Goal: Communication & Community: Connect with others

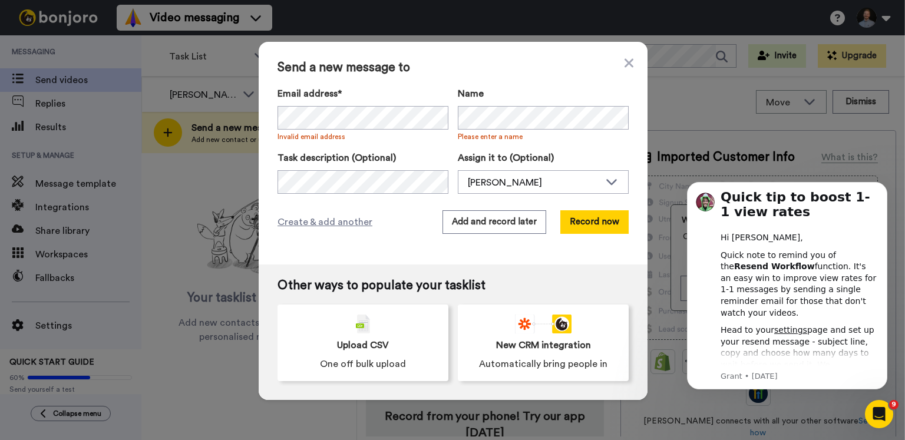
click at [633, 62] on div "Send a new message to Email address* [PERSON_NAME] <[EMAIL_ADDRESS][DOMAIN_NAME…" at bounding box center [453, 153] width 389 height 223
click at [627, 63] on icon at bounding box center [628, 62] width 9 height 9
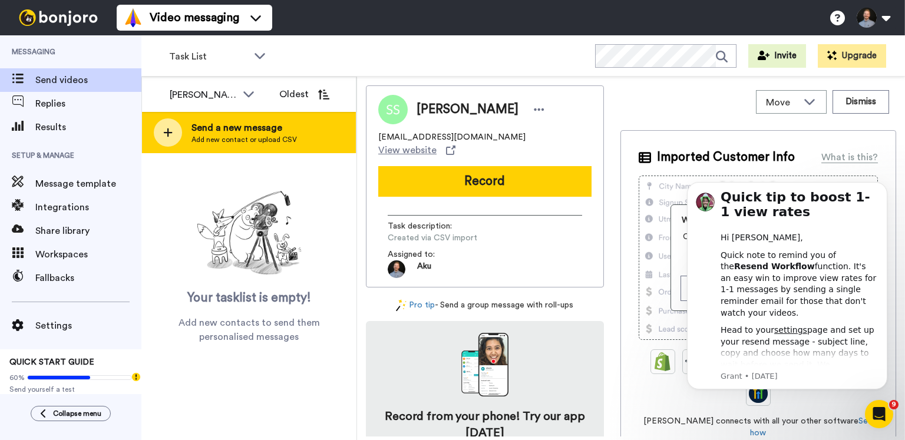
click at [213, 128] on span "Send a new message" at bounding box center [243, 128] width 105 height 14
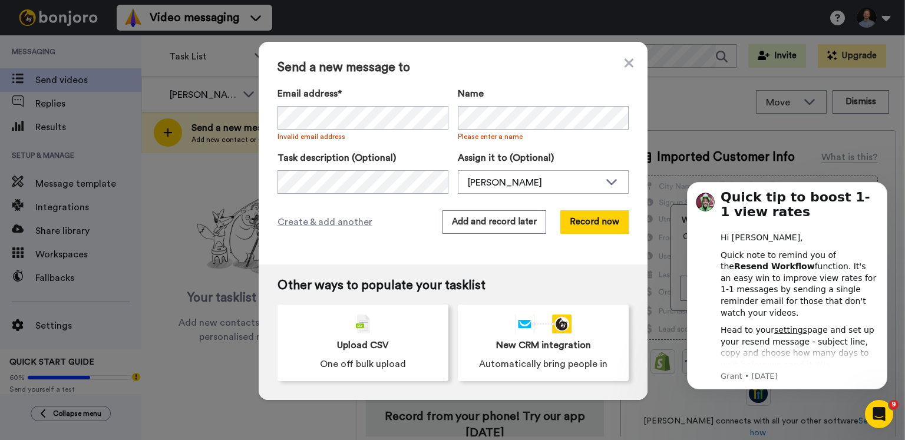
drag, startPoint x: 498, startPoint y: 88, endPoint x: 330, endPoint y: 101, distance: 167.8
click at [498, 88] on label "Name" at bounding box center [543, 94] width 171 height 14
click at [524, 183] on div "[PERSON_NAME]" at bounding box center [534, 183] width 132 height 14
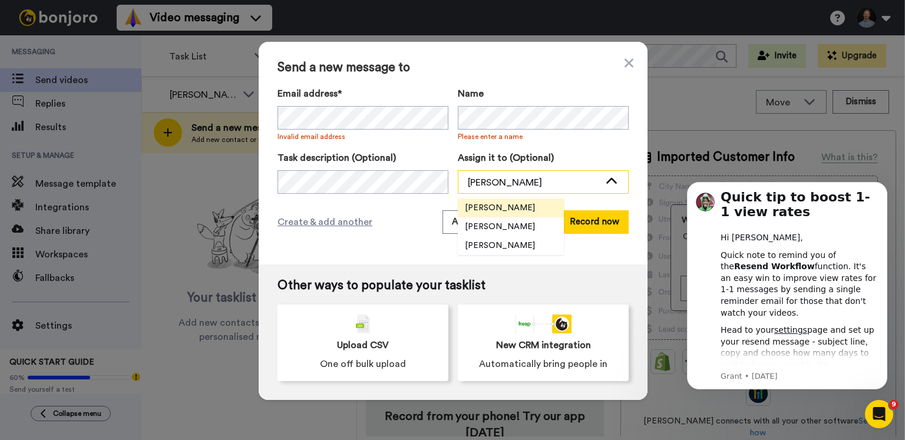
click at [524, 183] on div "[PERSON_NAME]" at bounding box center [534, 183] width 132 height 14
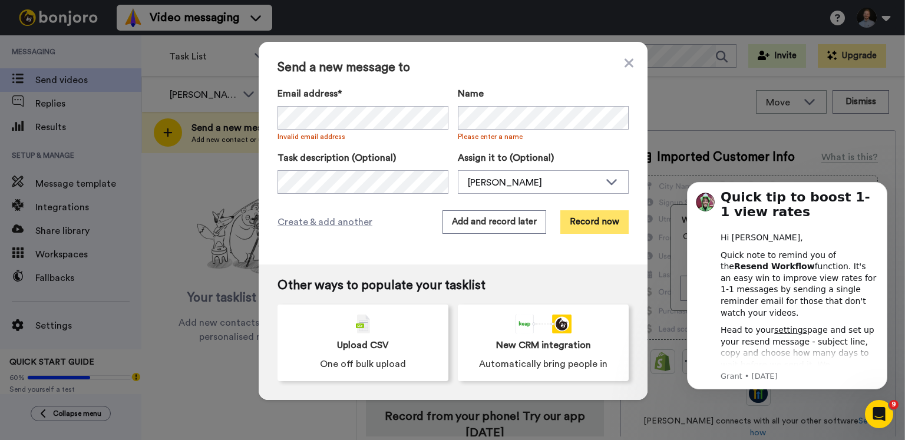
click at [594, 225] on button "Record now" at bounding box center [594, 222] width 68 height 24
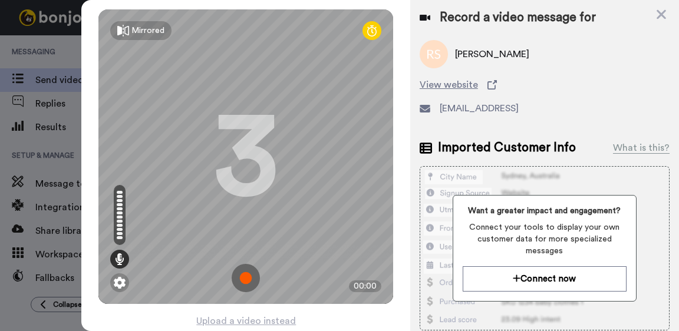
click at [249, 278] on img at bounding box center [246, 278] width 28 height 28
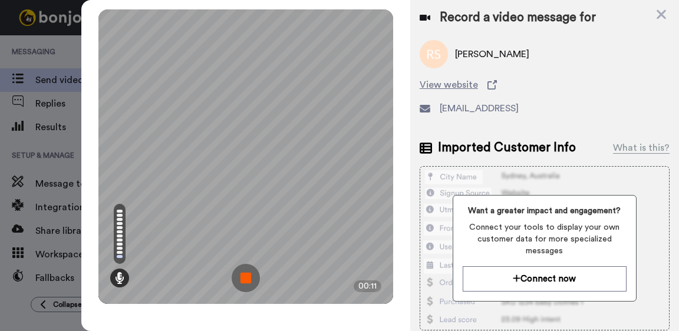
click at [246, 281] on img at bounding box center [246, 278] width 28 height 28
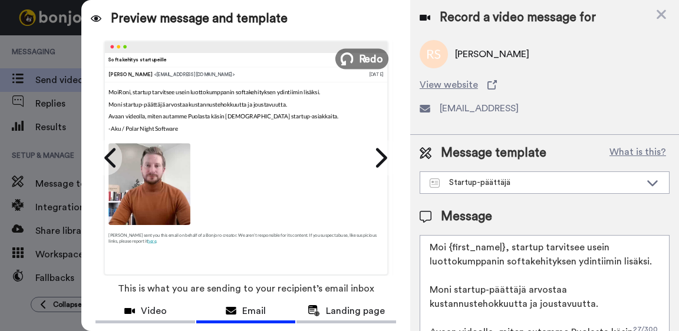
click at [371, 62] on span "Redo" at bounding box center [371, 58] width 25 height 15
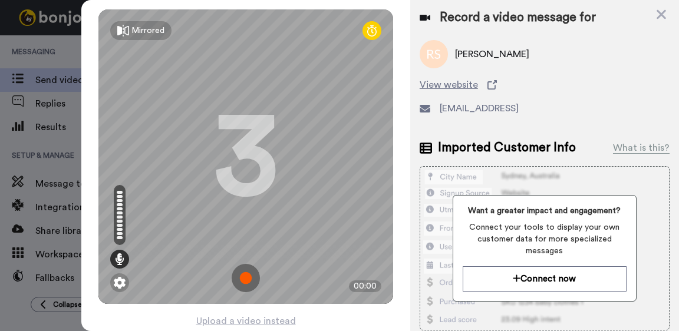
click at [245, 276] on img at bounding box center [246, 278] width 28 height 28
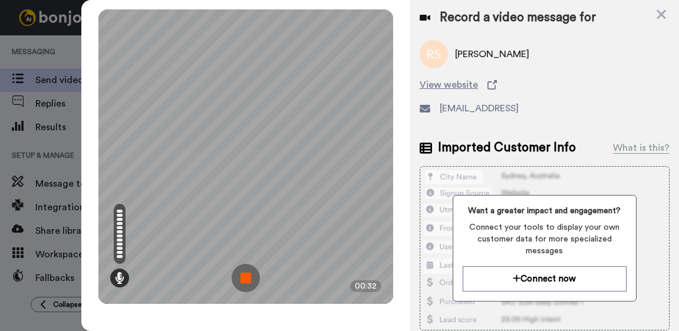
click at [246, 277] on img at bounding box center [246, 278] width 28 height 28
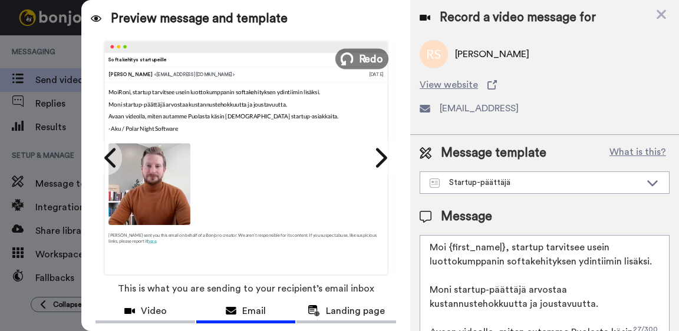
click at [363, 62] on span "Redo" at bounding box center [371, 58] width 25 height 15
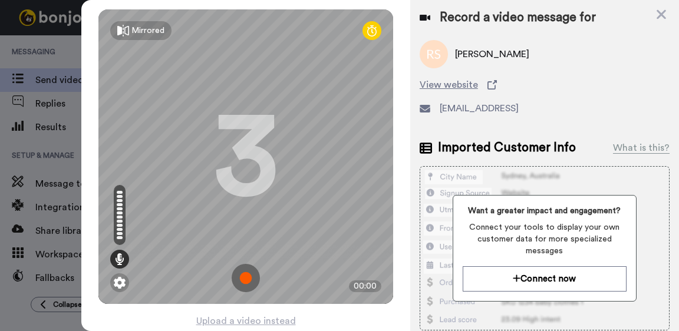
click at [246, 277] on img at bounding box center [246, 278] width 28 height 28
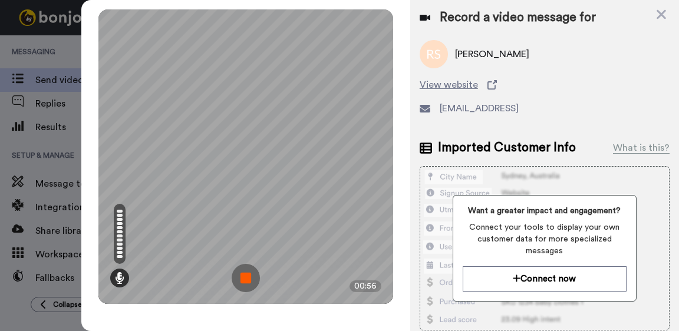
click at [247, 277] on img at bounding box center [246, 278] width 28 height 28
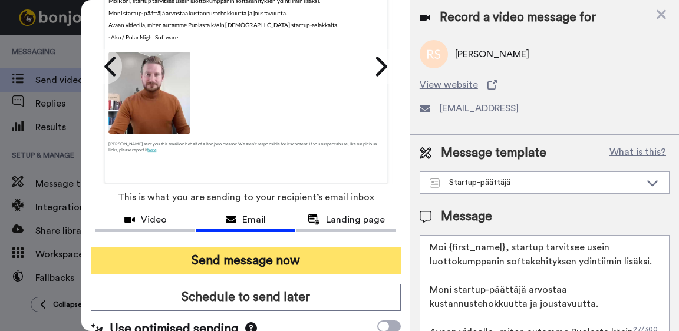
scroll to position [114, 0]
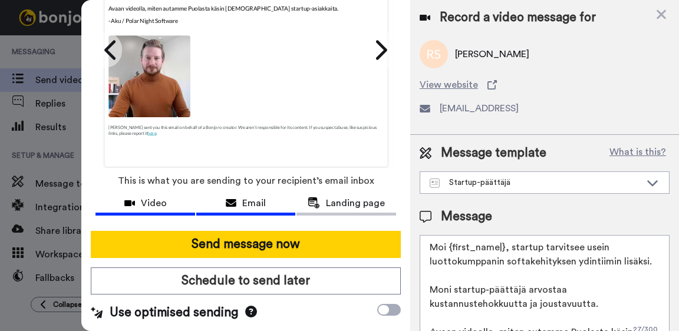
click at [157, 198] on span "Video" at bounding box center [154, 203] width 26 height 14
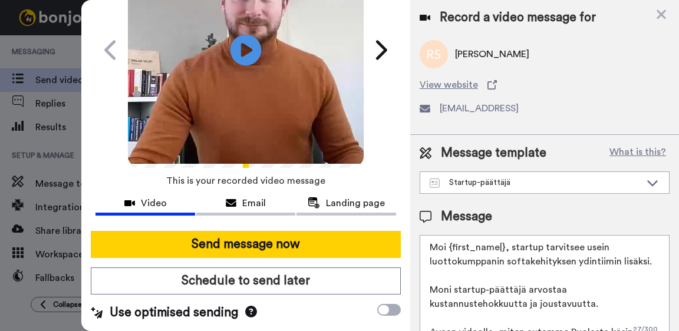
click at [246, 47] on icon "Play/Pause" at bounding box center [245, 50] width 31 height 56
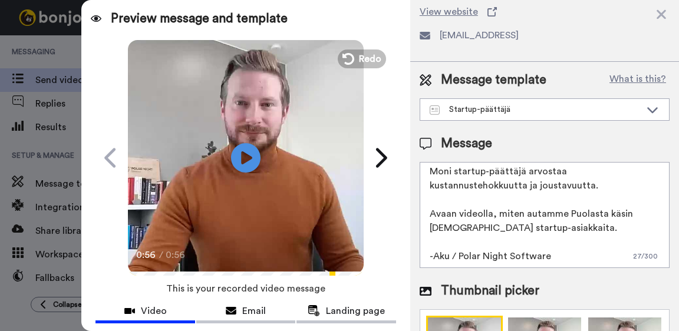
scroll to position [0, 0]
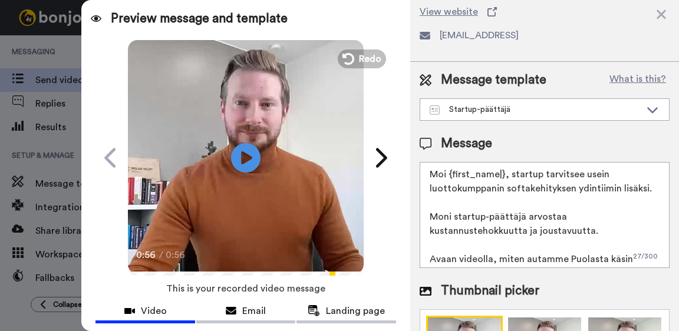
drag, startPoint x: 568, startPoint y: 236, endPoint x: 450, endPoint y: 174, distance: 133.1
click at [448, 174] on textarea "Moi {first_name|}, startup tarvitsee usein luottokumppanin softakehityksen ydin…" at bounding box center [544, 215] width 250 height 106
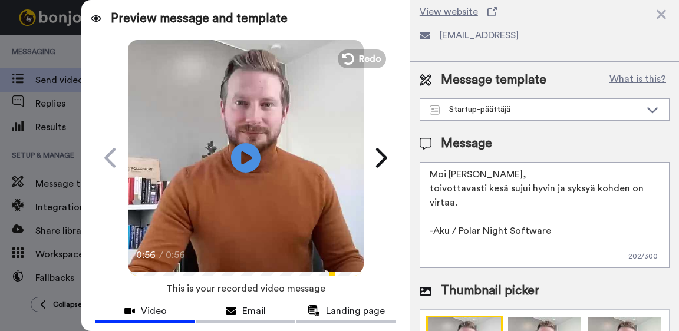
drag, startPoint x: 519, startPoint y: 193, endPoint x: 510, endPoint y: 203, distance: 13.4
click at [519, 193] on textarea "Moi Roni, toivottavasti kesä sujui hyvin ja syksyä kohden on virtaa. -Aku / Pol…" at bounding box center [544, 215] width 250 height 106
click at [477, 210] on textarea "Moi Roni, toivottavasti kesä sujui hyvin ja syksyä kohden on virtaa. -Aku / Pol…" at bounding box center [544, 215] width 250 height 106
click at [455, 206] on textarea "Moi Roni, toivottavasti kesä sujui hyvin ja syksyä kohden on virtaa. -Aku / Pol…" at bounding box center [544, 215] width 250 height 106
click at [574, 196] on textarea "Moi Roni, toivottavasti kesä sujui hyvin ja syksyä kohden on virtaa. -Aku / Pol…" at bounding box center [544, 215] width 250 height 106
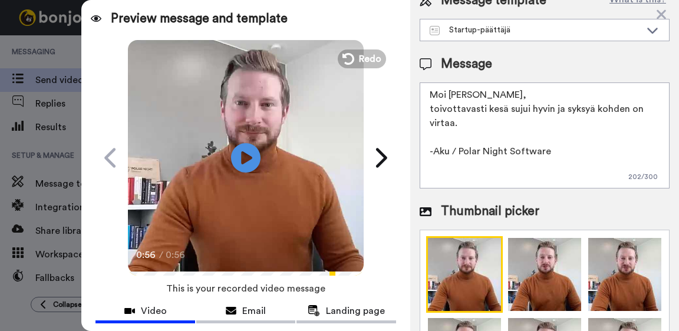
scroll to position [153, 0]
click at [576, 158] on textarea "Moi Roni, toivottavasti kesä sujui hyvin ja syksyä kohden on virtaa. -Aku / Pol…" at bounding box center [544, 135] width 250 height 106
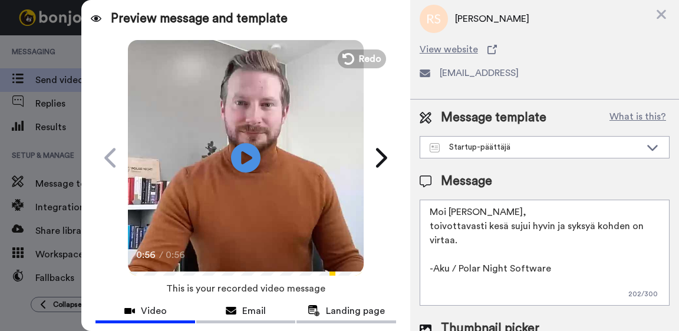
scroll to position [33, 0]
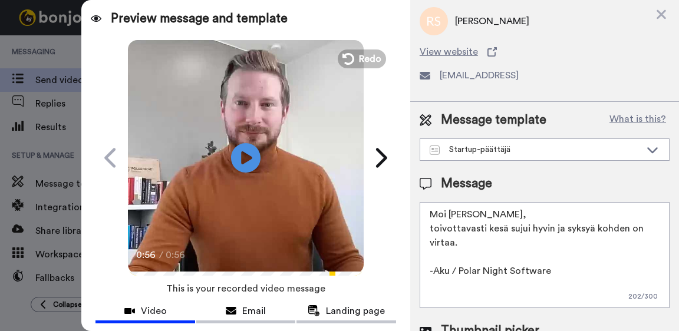
drag, startPoint x: 517, startPoint y: 236, endPoint x: 522, endPoint y: 242, distance: 7.9
click at [517, 236] on textarea "Moi Roni, toivottavasti kesä sujui hyvin ja syksyä kohden on virtaa. -Aku / Pol…" at bounding box center [544, 255] width 250 height 106
click at [497, 242] on textarea "Moi Roni, toivottavasti kesä sujui hyvin ja syksyä kohden on virtaa. -Aku / Pol…" at bounding box center [544, 255] width 250 height 106
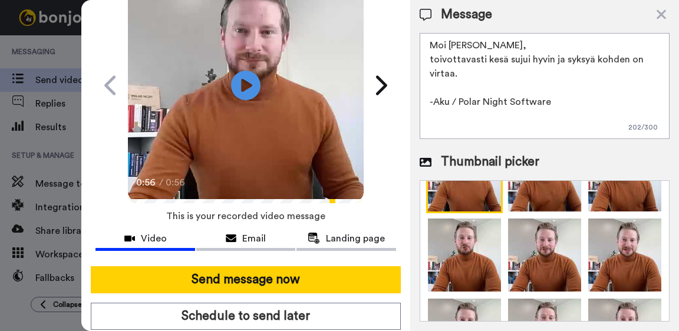
scroll to position [114, 0]
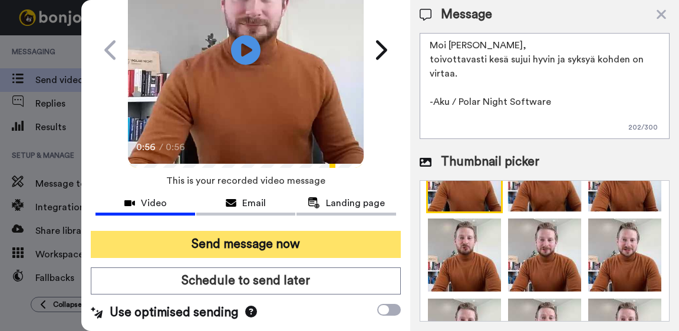
type textarea "Moi Roni, toivottavasti kesä sujui hyvin ja syksyä kohden on virtaa. -Aku / Pol…"
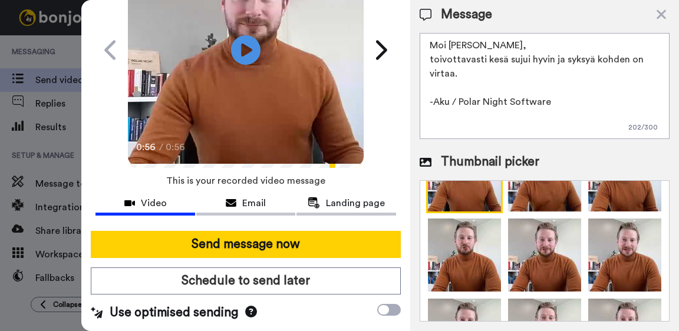
drag, startPoint x: 266, startPoint y: 240, endPoint x: -319, endPoint y: 256, distance: 584.6
click at [0, 256] on html "Video messaging Switch to Video messaging Testimonials Try me for free! Setting…" at bounding box center [339, 165] width 679 height 331
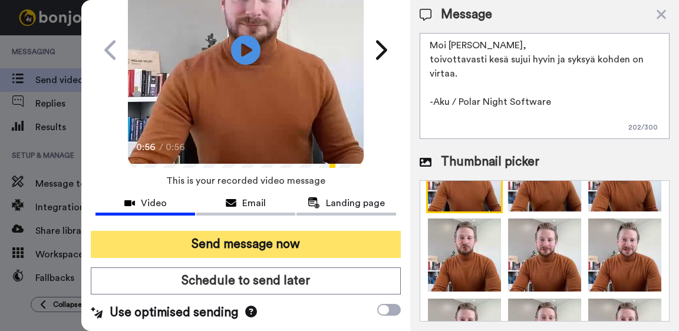
click at [282, 241] on button "Send message now" at bounding box center [246, 244] width 310 height 27
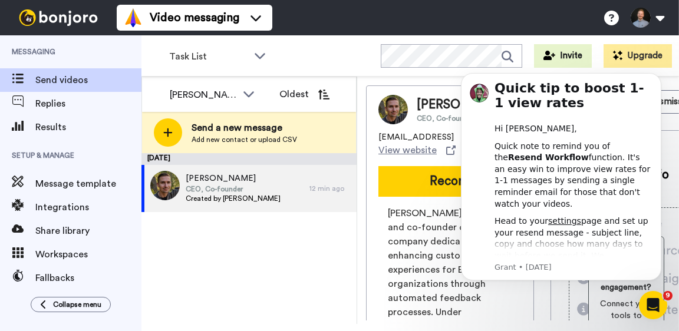
scroll to position [0, 0]
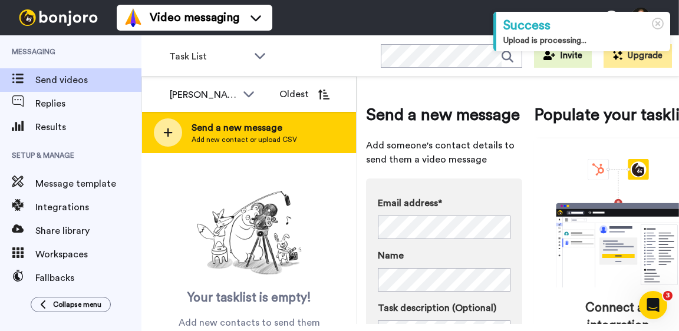
click at [168, 133] on icon at bounding box center [168, 132] width 9 height 9
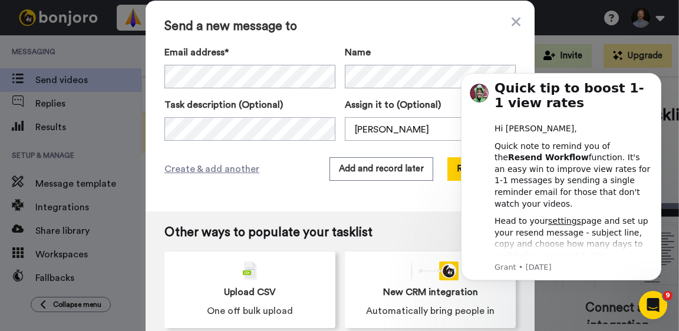
click at [444, 104] on label "Assign it to (Optional)" at bounding box center [430, 105] width 171 height 14
drag, startPoint x: 659, startPoint y: 75, endPoint x: 656, endPoint y: 133, distance: 57.8
click at [659, 75] on icon "Dismiss notification" at bounding box center [658, 77] width 4 height 4
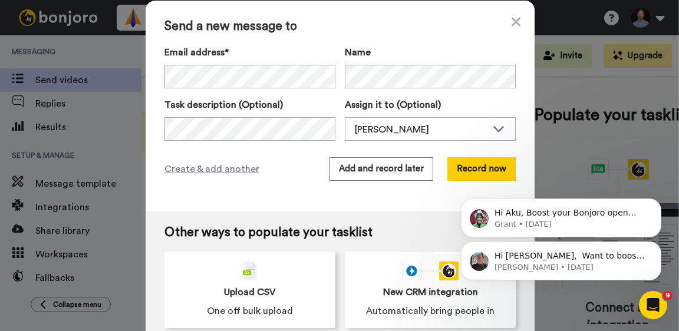
click at [488, 170] on div "Hi Aku, ​ Want to boost your Bonjoro view rates? Here's our help doc to assist …" at bounding box center [560, 206] width 217 height 147
click at [480, 171] on div "Hi Aku, ​ Want to boost your Bonjoro view rates? Here's our help doc to assist …" at bounding box center [560, 206] width 217 height 147
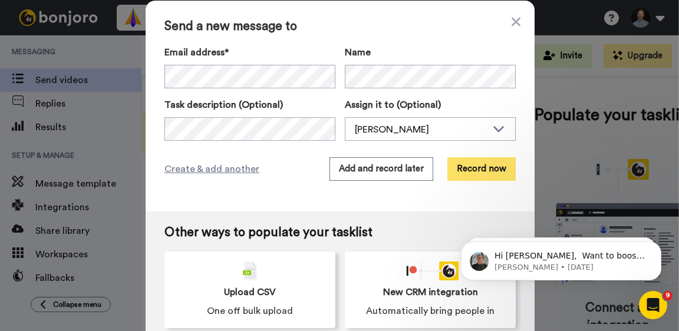
click at [465, 174] on button "Record now" at bounding box center [481, 169] width 68 height 24
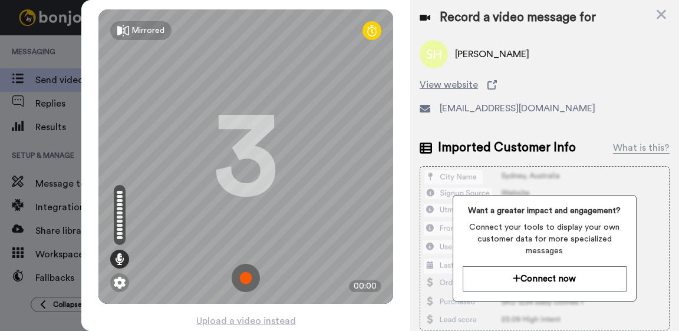
click at [246, 279] on img at bounding box center [246, 278] width 28 height 28
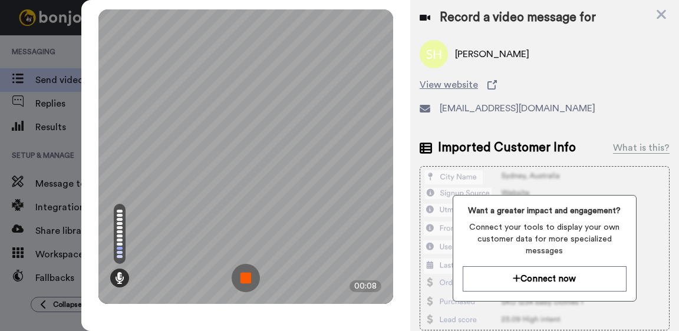
click at [245, 284] on img at bounding box center [246, 278] width 28 height 28
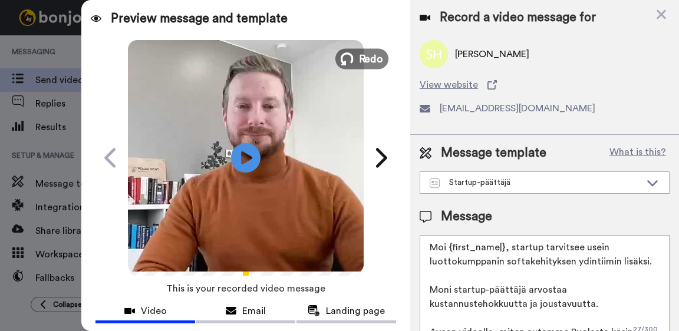
click at [365, 59] on span "Redo" at bounding box center [371, 58] width 25 height 15
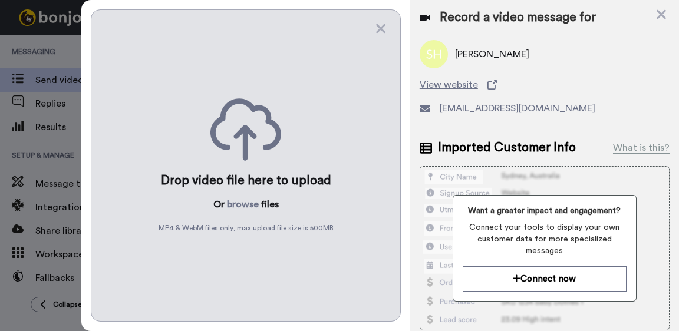
click at [373, 27] on div "Drop video file here to upload Or browse files MP4 & WebM files only, max uploa…" at bounding box center [246, 165] width 310 height 312
click at [374, 28] on div "Drop video file here to upload Or browse files MP4 & WebM files only, max uploa…" at bounding box center [246, 165] width 310 height 312
drag, startPoint x: 380, startPoint y: 27, endPoint x: 368, endPoint y: 107, distance: 80.4
click at [380, 27] on icon at bounding box center [380, 28] width 9 height 9
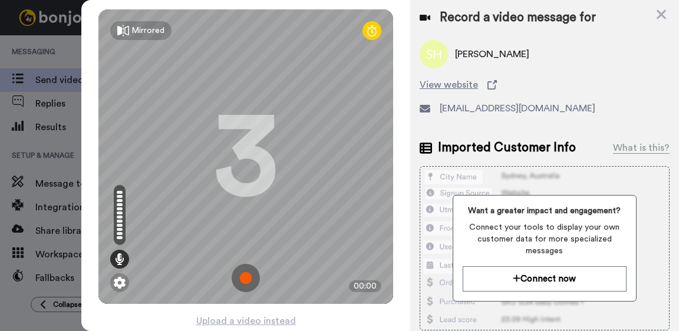
click at [242, 274] on img at bounding box center [246, 278] width 28 height 28
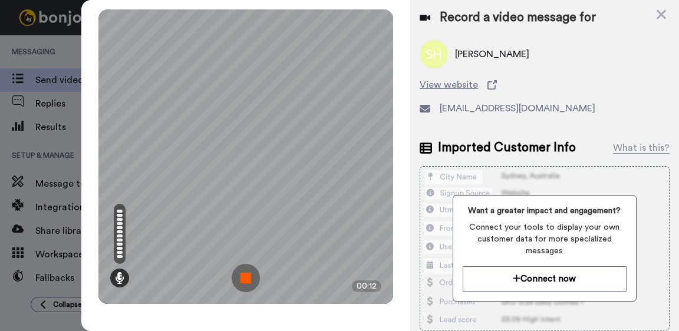
click at [244, 280] on img at bounding box center [246, 278] width 28 height 28
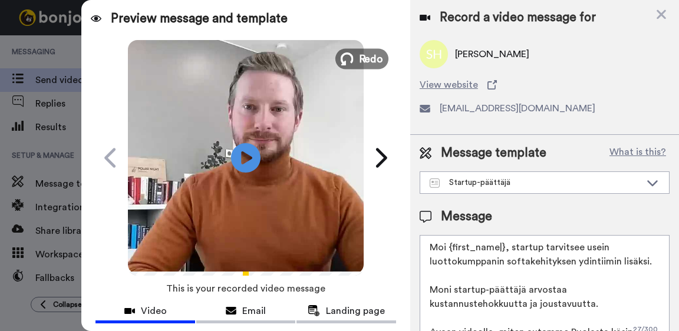
click at [365, 57] on span "Redo" at bounding box center [371, 58] width 25 height 15
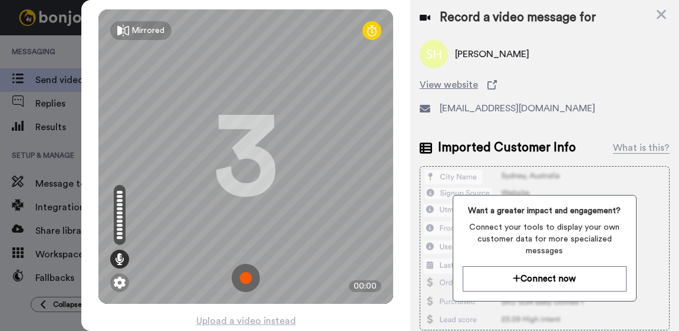
click at [246, 280] on img at bounding box center [246, 278] width 28 height 28
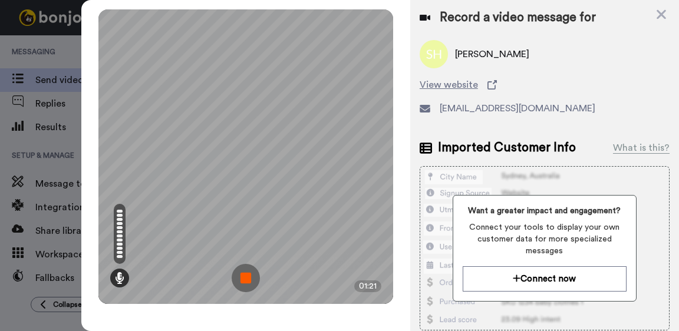
click at [244, 275] on img at bounding box center [246, 278] width 28 height 28
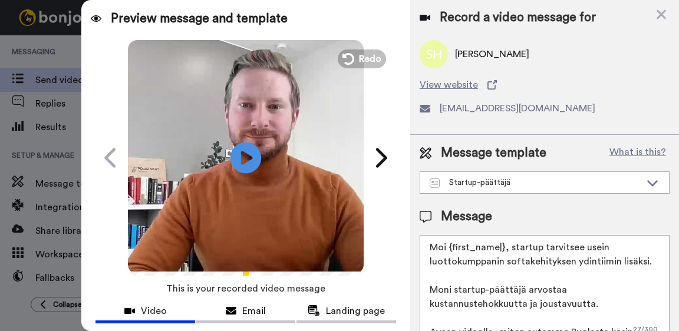
click at [244, 158] on icon "Play/Pause" at bounding box center [245, 158] width 31 height 56
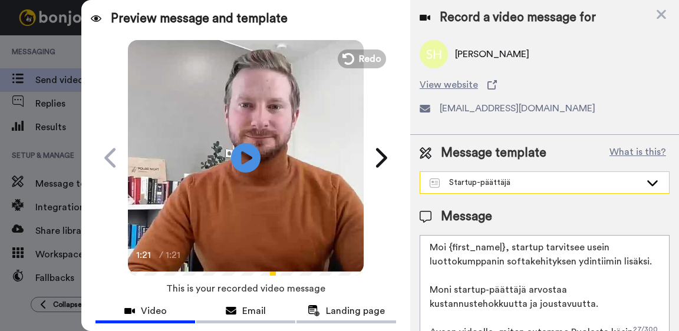
click at [512, 186] on div "Startup-päättäjä" at bounding box center [534, 183] width 211 height 12
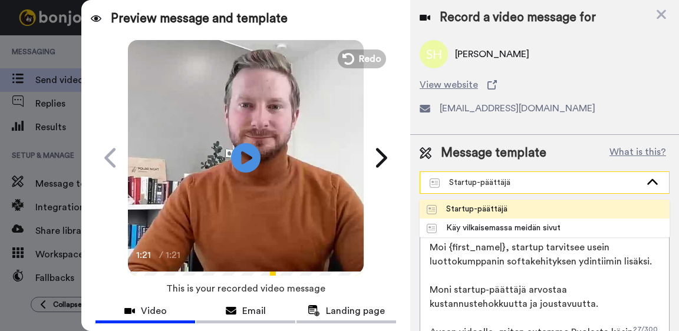
click at [514, 184] on div "Startup-päättäjä" at bounding box center [534, 183] width 211 height 12
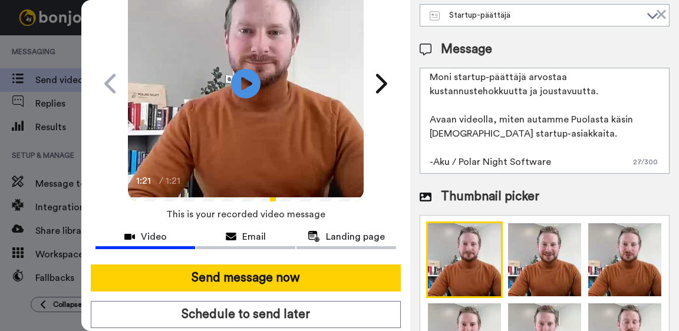
scroll to position [114, 0]
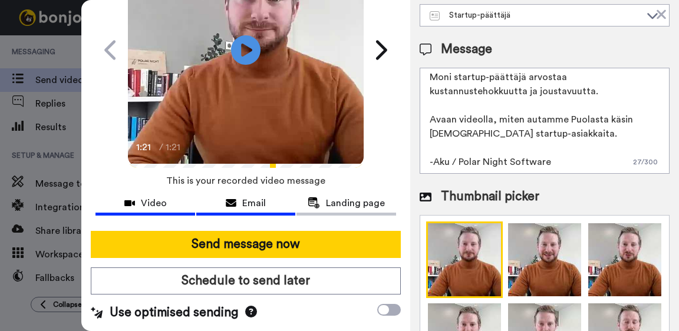
click at [250, 200] on span "Email" at bounding box center [254, 203] width 24 height 14
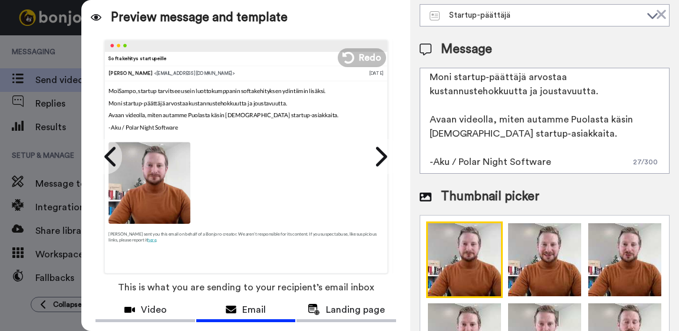
scroll to position [0, 0]
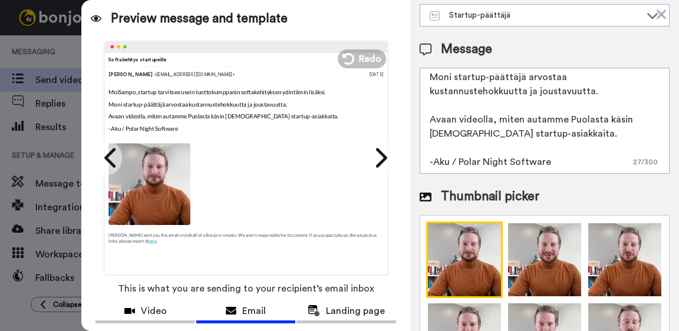
click at [511, 120] on textarea "Moi {first_name|}, startup tarvitsee usein luottokumppanin softakehityksen ydin…" at bounding box center [544, 121] width 250 height 106
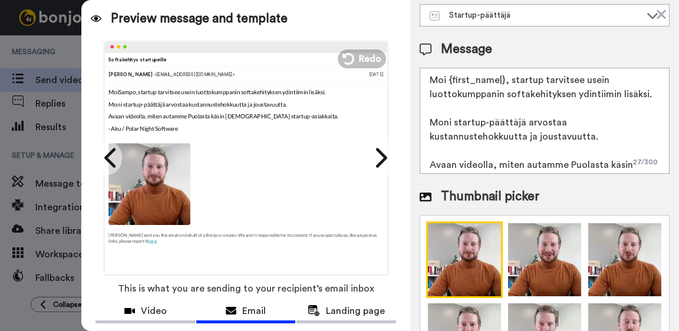
scroll to position [45, 0]
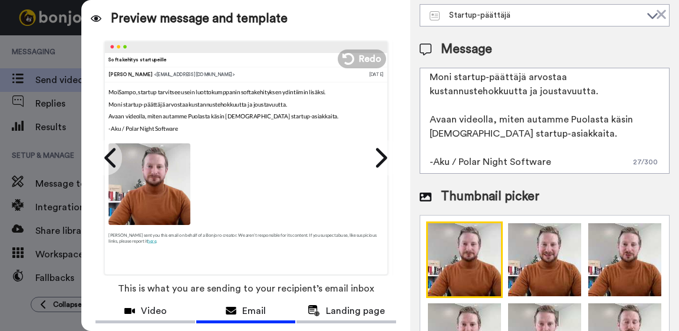
drag, startPoint x: 429, startPoint y: 81, endPoint x: 583, endPoint y: 141, distance: 165.6
click at [583, 141] on textarea "Moi {first_name|}, startup tarvitsee usein luottokumppanin softakehityksen ydin…" at bounding box center [544, 121] width 250 height 106
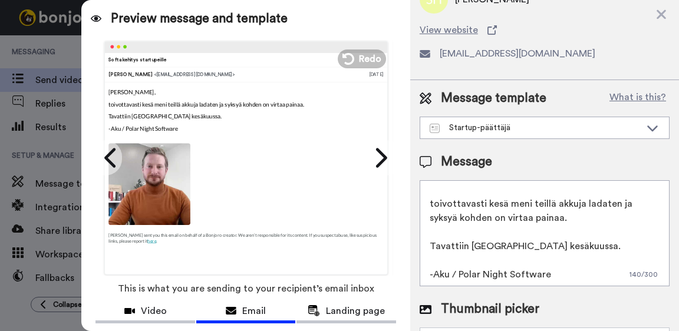
scroll to position [9, 0]
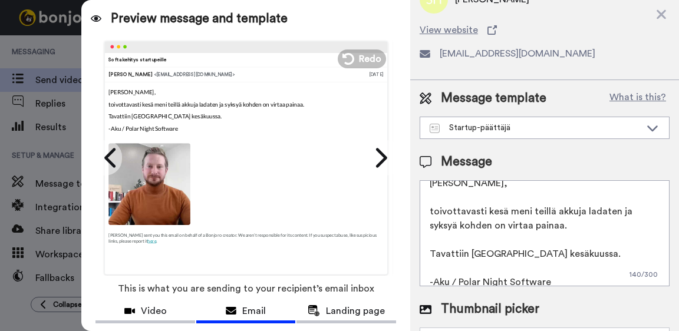
drag, startPoint x: 564, startPoint y: 252, endPoint x: 429, endPoint y: 241, distance: 135.4
click at [416, 247] on div "Message template What is this? Startup-päättäjä Startup-päättäjä Käy vilkaisema…" at bounding box center [544, 279] width 269 height 398
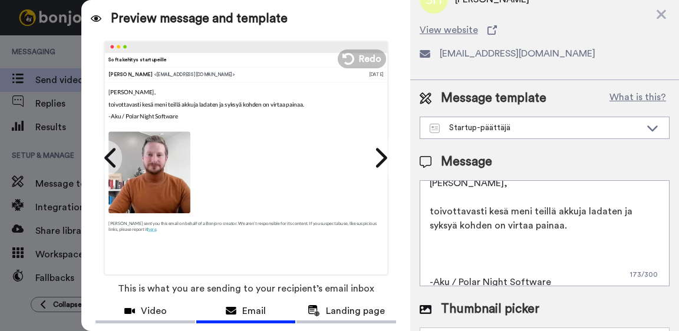
click at [431, 211] on textarea "Moikka Sampo, toivottavasti kesä meni teillä akkuja ladaten ja syksyä kohden on…" at bounding box center [544, 233] width 250 height 106
click at [427, 212] on textarea "Moikka Sampo, toivottavasti kesä meni teillä akkuja ladaten ja syksyä kohden on…" at bounding box center [544, 233] width 250 height 106
paste textarea "Tavattiin Arcticissa kesäkuussa."
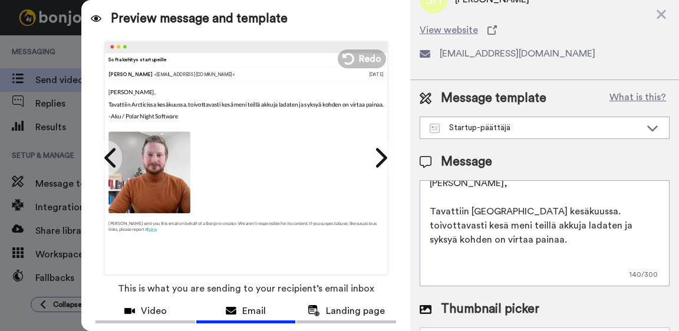
drag, startPoint x: 433, startPoint y: 210, endPoint x: 483, endPoint y: 219, distance: 50.7
click at [434, 210] on textarea "Moikka Sampo, Tavattiin Arcticissa kesäkuussa. toivottavasti kesä meni teillä a…" at bounding box center [544, 233] width 250 height 106
drag, startPoint x: 565, startPoint y: 210, endPoint x: 610, endPoint y: 217, distance: 45.9
click at [565, 210] on textarea "Moikka Sampo, tavattiin Arcticissa kesäkuussa. toivottavasti kesä meni teillä a…" at bounding box center [544, 233] width 250 height 106
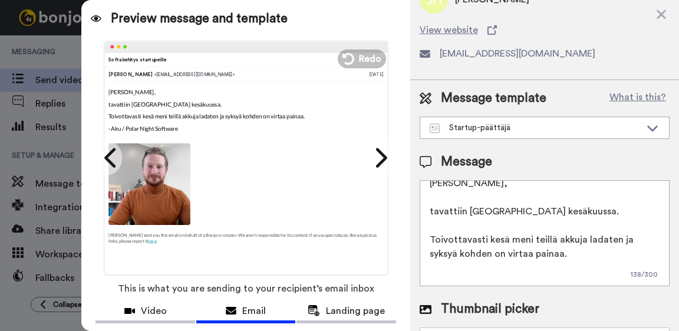
click at [591, 243] on textarea "Moikka Sampo, tavattiin Arcticissa kesäkuussa. Toivottavasti kesä meni teillä a…" at bounding box center [544, 233] width 250 height 106
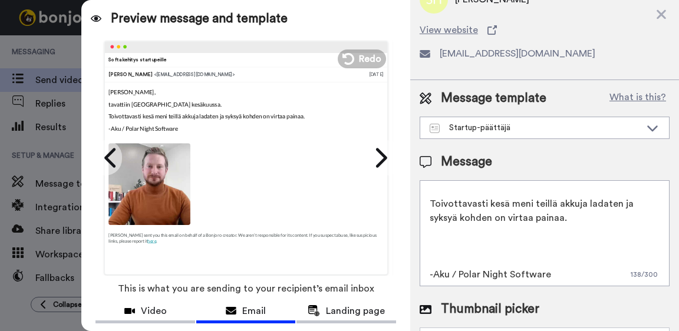
click at [508, 247] on textarea "Moikka Sampo, tavattiin Arcticissa kesäkuussa. Toivottavasti kesä meni teillä a…" at bounding box center [544, 233] width 250 height 106
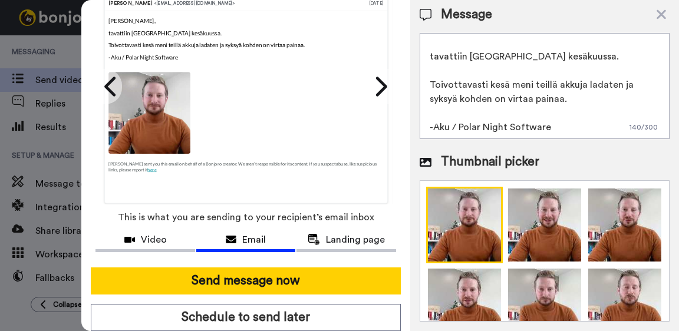
scroll to position [114, 0]
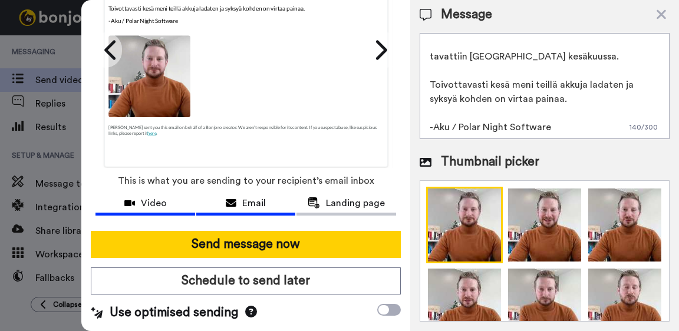
type textarea "Moikka Sampo, tavattiin Arcticissa kesäkuussa. Toivottavasti kesä meni teillä a…"
click at [153, 199] on span "Video" at bounding box center [154, 203] width 26 height 14
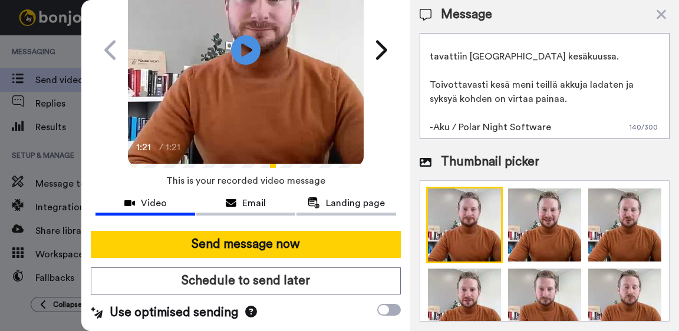
scroll to position [0, 0]
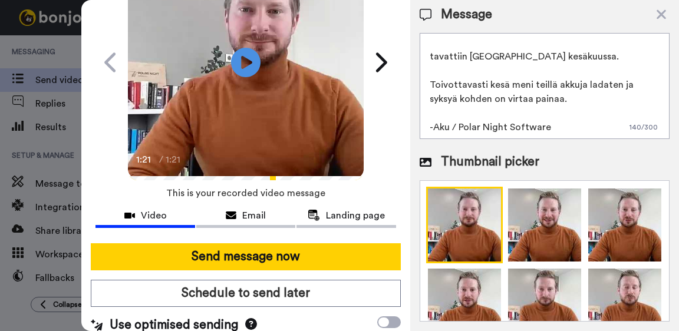
drag, startPoint x: 256, startPoint y: 222, endPoint x: 253, endPoint y: 272, distance: 50.7
click at [256, 222] on span "Email" at bounding box center [254, 216] width 24 height 14
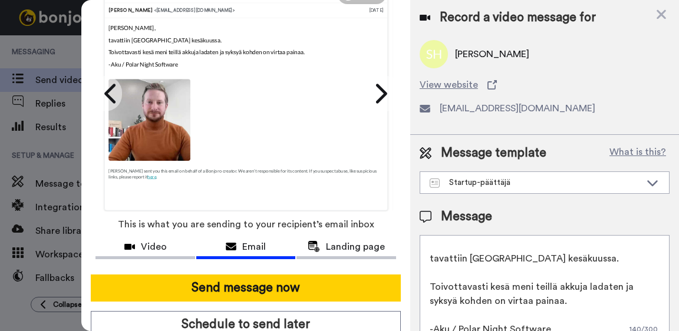
scroll to position [114, 0]
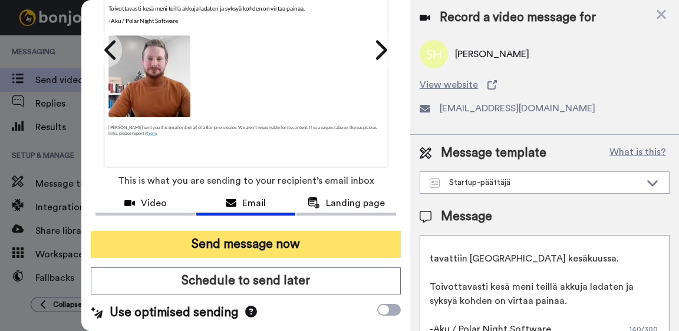
click at [243, 237] on button "Send message now" at bounding box center [246, 244] width 310 height 27
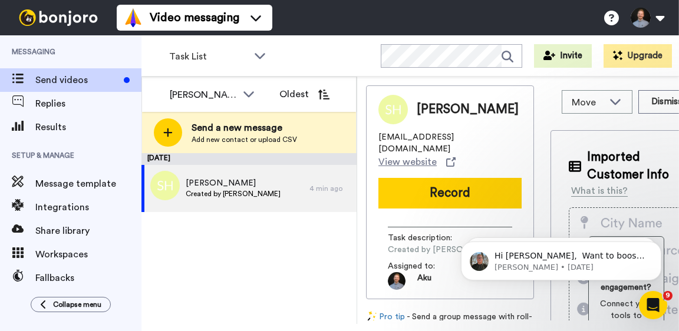
scroll to position [0, 0]
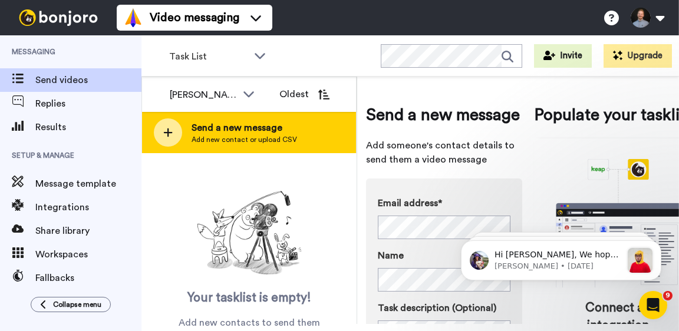
click at [176, 130] on div at bounding box center [168, 132] width 28 height 28
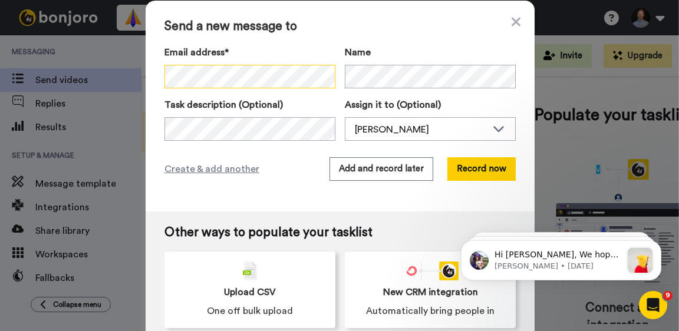
scroll to position [1, 0]
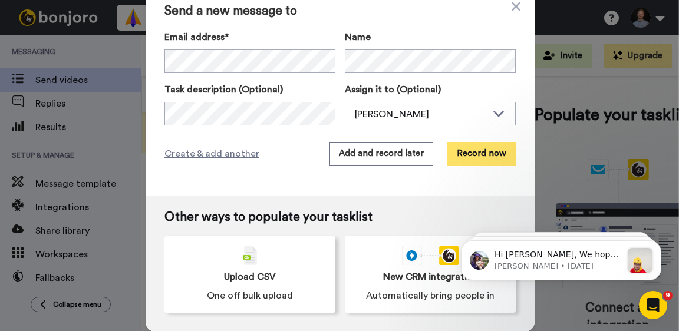
click at [476, 158] on button "Record now" at bounding box center [481, 154] width 68 height 24
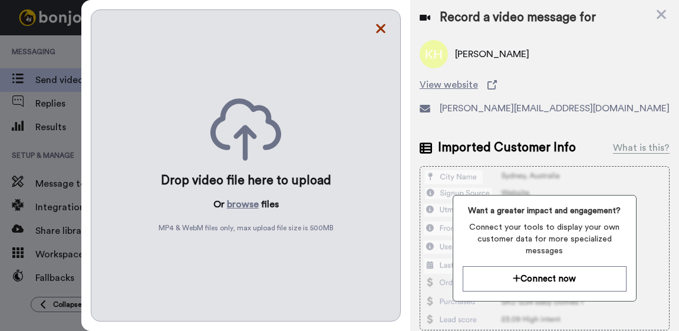
click at [378, 29] on icon at bounding box center [381, 28] width 12 height 15
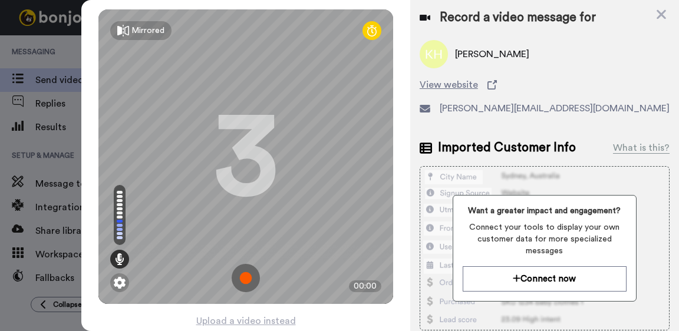
click at [242, 274] on img at bounding box center [246, 278] width 28 height 28
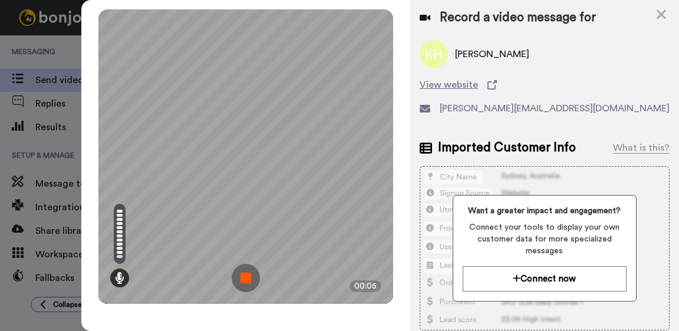
click at [242, 273] on img at bounding box center [246, 278] width 28 height 28
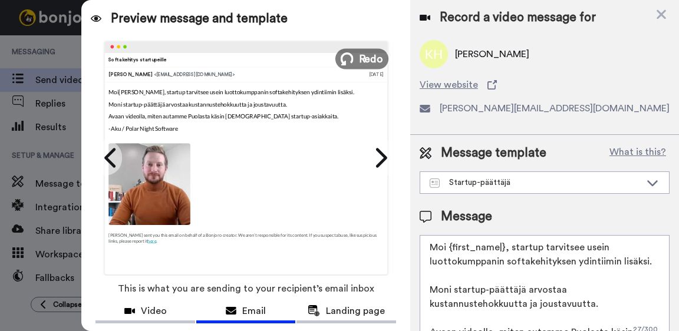
click at [362, 58] on span "Redo" at bounding box center [371, 58] width 25 height 15
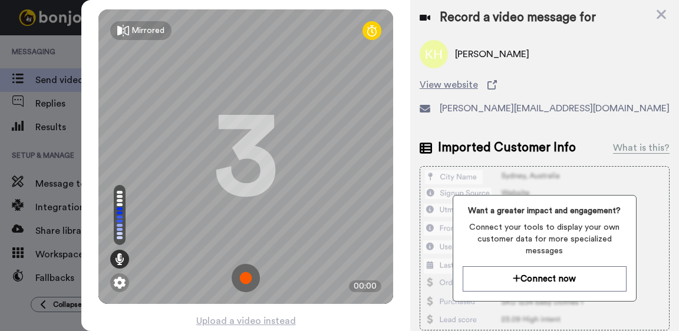
click at [253, 275] on img at bounding box center [246, 278] width 28 height 28
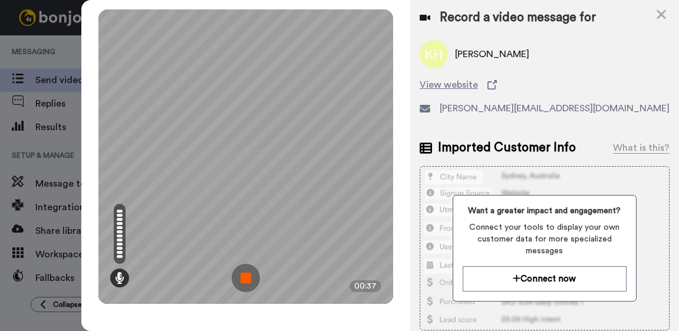
click at [251, 275] on img at bounding box center [246, 278] width 28 height 28
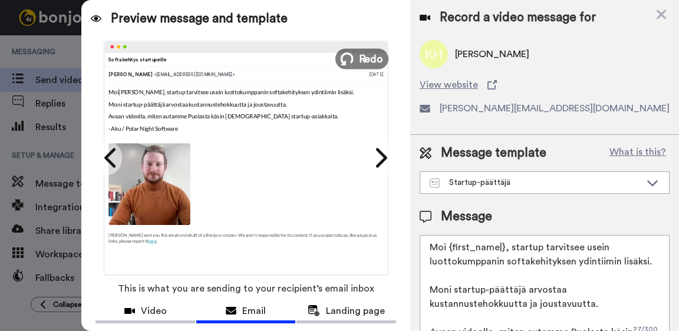
click at [366, 61] on span "Redo" at bounding box center [371, 58] width 25 height 15
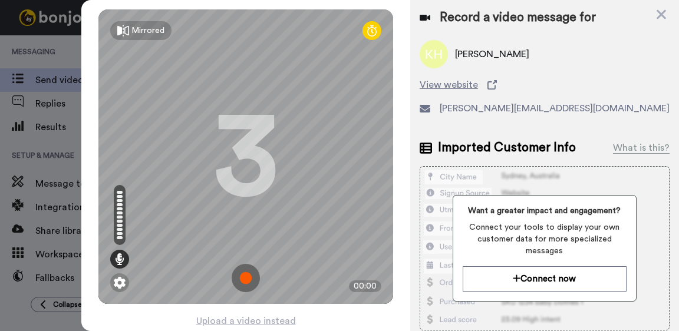
click at [246, 278] on img at bounding box center [246, 278] width 28 height 28
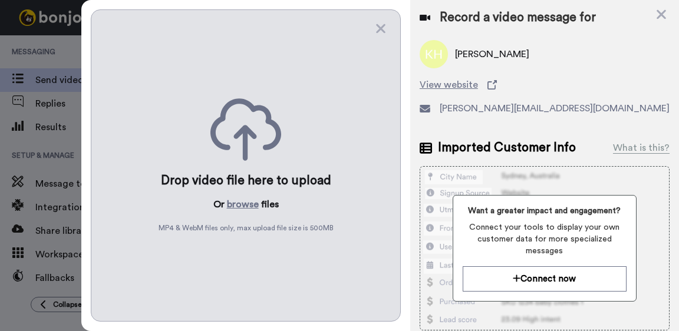
drag, startPoint x: 378, startPoint y: 27, endPoint x: 365, endPoint y: 60, distance: 36.0
click at [378, 27] on icon at bounding box center [380, 28] width 9 height 9
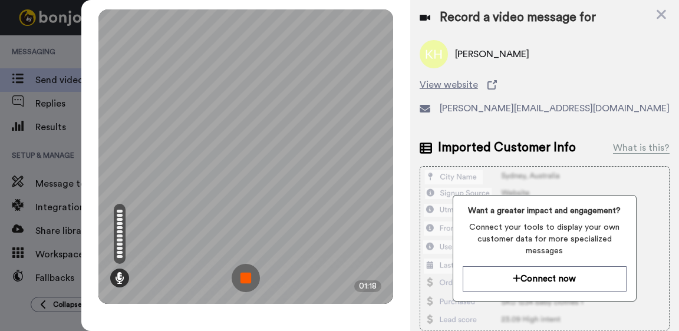
click at [254, 280] on img at bounding box center [246, 278] width 28 height 28
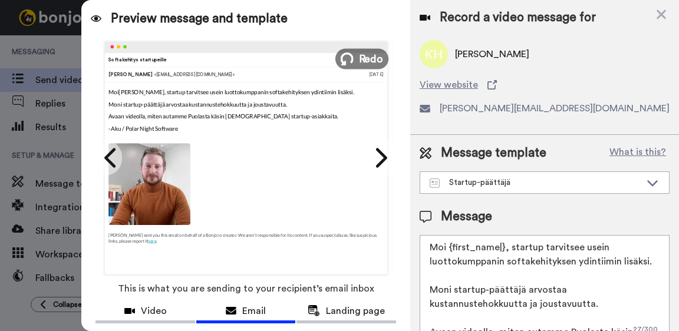
click at [369, 60] on span "Redo" at bounding box center [371, 58] width 25 height 15
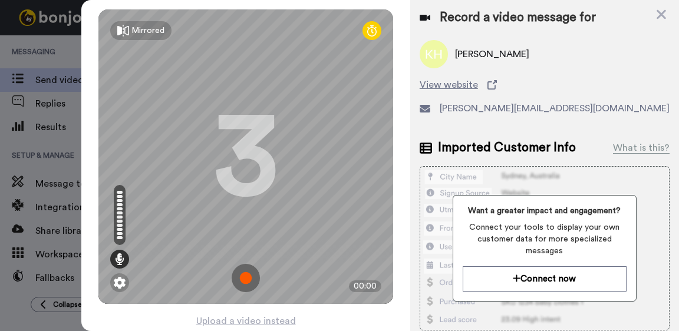
click at [254, 277] on img at bounding box center [246, 278] width 28 height 28
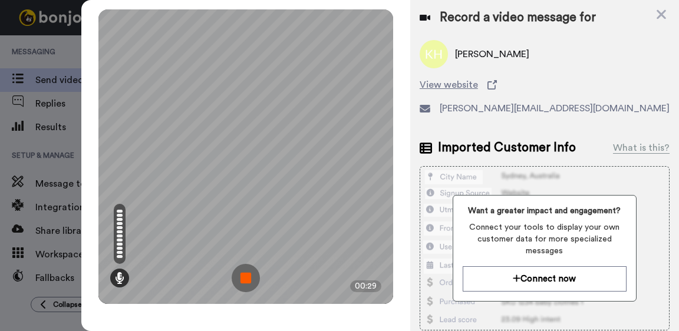
click at [243, 271] on img at bounding box center [246, 278] width 28 height 28
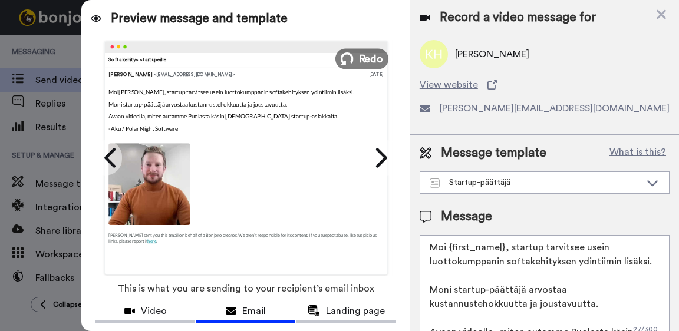
click at [366, 54] on span "Redo" at bounding box center [371, 58] width 25 height 15
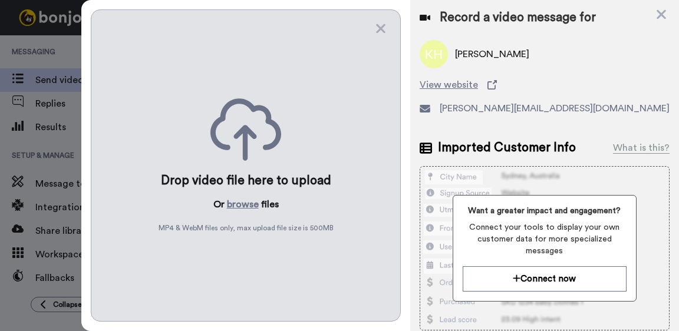
drag, startPoint x: 381, startPoint y: 33, endPoint x: 270, endPoint y: 199, distance: 200.0
click at [381, 33] on icon at bounding box center [381, 28] width 12 height 15
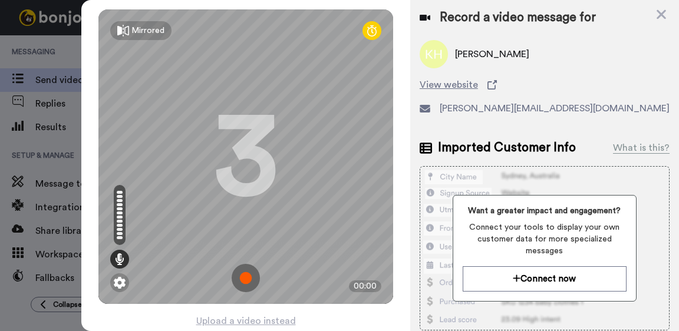
click at [247, 271] on img at bounding box center [246, 278] width 28 height 28
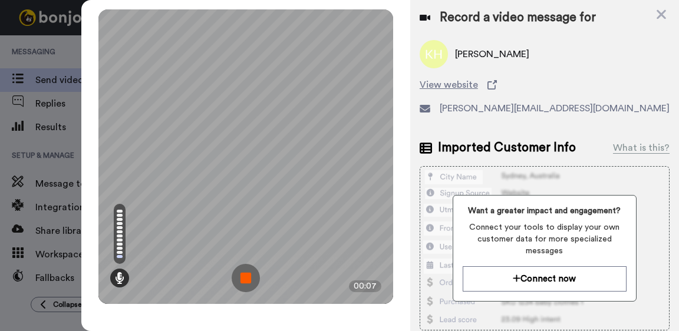
click at [247, 271] on img at bounding box center [246, 278] width 28 height 28
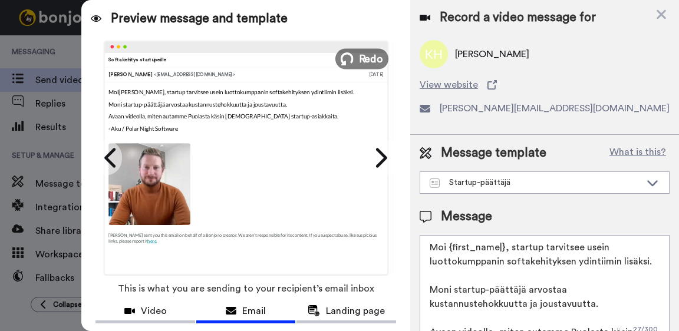
click at [366, 55] on span "Redo" at bounding box center [371, 58] width 25 height 15
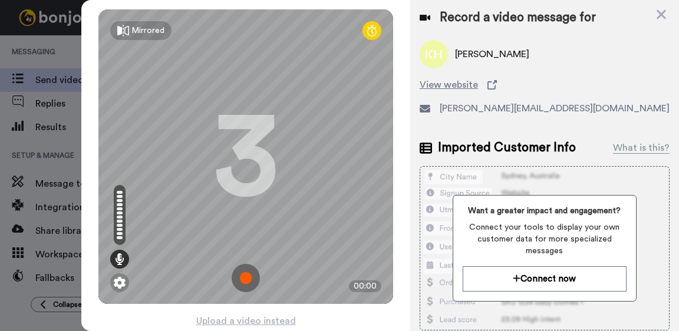
click at [247, 277] on img at bounding box center [246, 278] width 28 height 28
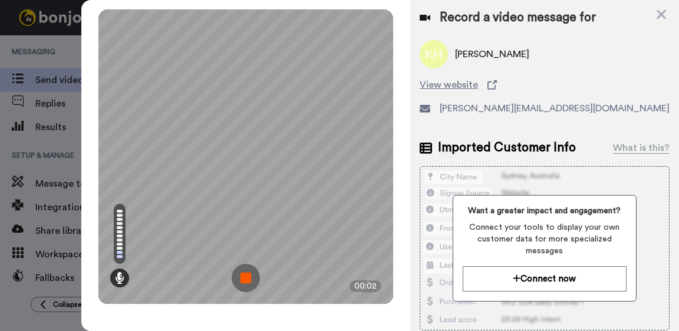
click at [249, 279] on img at bounding box center [246, 278] width 28 height 28
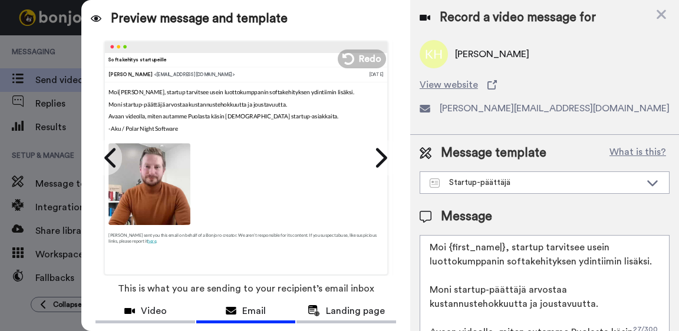
drag, startPoint x: 369, startPoint y: 60, endPoint x: 329, endPoint y: 142, distance: 91.4
click at [371, 60] on span "Redo" at bounding box center [370, 59] width 22 height 14
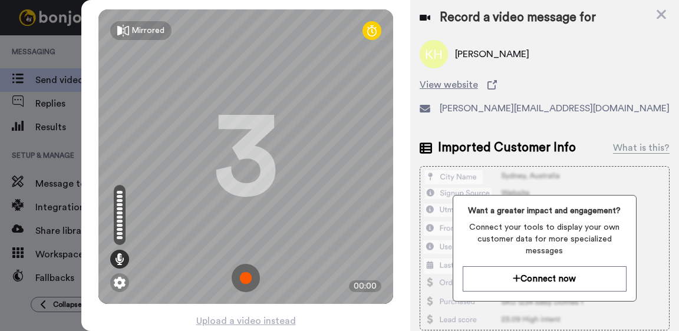
click at [246, 277] on img at bounding box center [246, 278] width 28 height 28
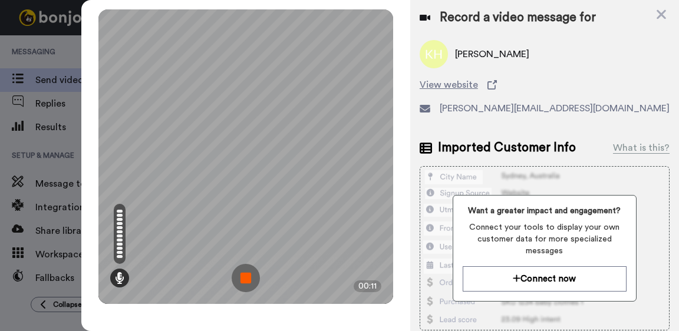
click at [249, 280] on img at bounding box center [246, 278] width 28 height 28
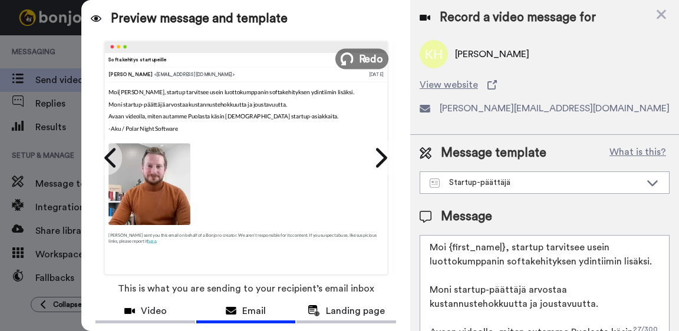
click at [363, 57] on span "Redo" at bounding box center [371, 58] width 25 height 15
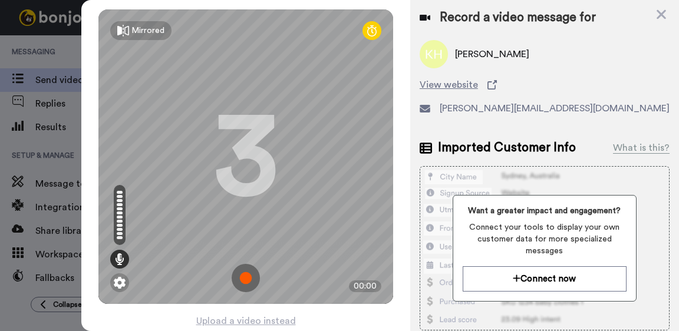
click at [251, 273] on img at bounding box center [246, 278] width 28 height 28
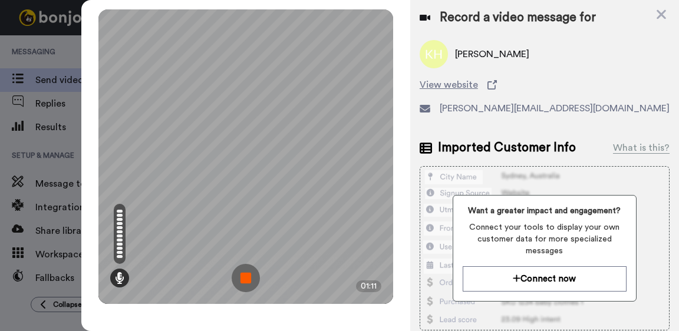
click at [239, 282] on img at bounding box center [246, 278] width 28 height 28
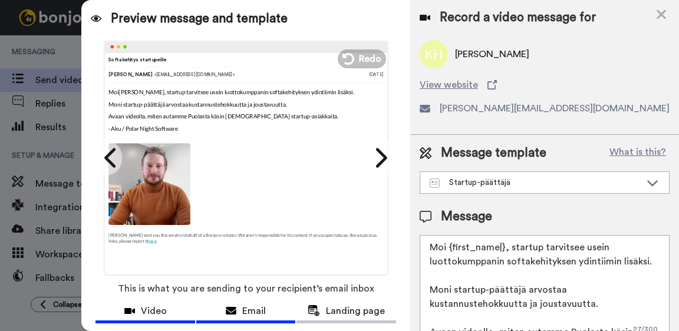
click at [159, 308] on span "Video" at bounding box center [154, 311] width 26 height 14
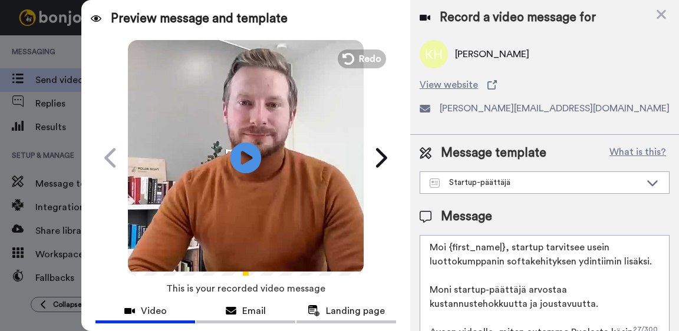
click at [243, 153] on icon "Play/Pause" at bounding box center [245, 158] width 31 height 56
click at [508, 272] on textarea "Moi {first_name|}, startup tarvitsee usein luottokumppanin softakehityksen ydin…" at bounding box center [544, 288] width 250 height 106
drag, startPoint x: 510, startPoint y: 246, endPoint x: 498, endPoint y: 258, distance: 16.7
click at [511, 260] on textarea "Moi {first_name|}, startup tarvitsee usein luottokumppanin softakehityksen ydin…" at bounding box center [544, 288] width 250 height 106
drag, startPoint x: 499, startPoint y: 273, endPoint x: 494, endPoint y: 280, distance: 8.8
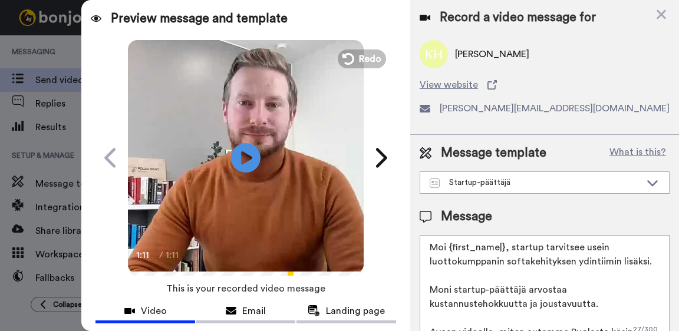
click at [498, 273] on textarea "Moi {first_name|}, startup tarvitsee usein luottokumppanin softakehityksen ydin…" at bounding box center [544, 288] width 250 height 106
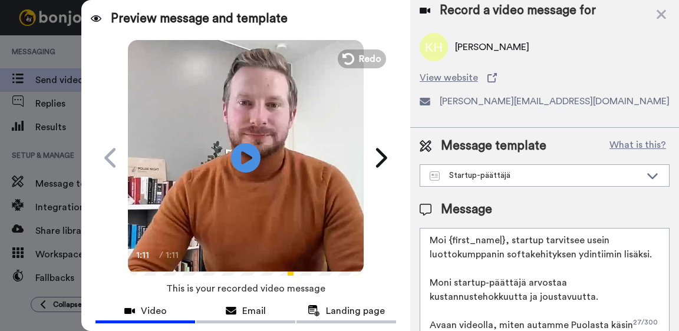
scroll to position [6, 0]
drag, startPoint x: 558, startPoint y: 306, endPoint x: 418, endPoint y: 232, distance: 158.9
click at [417, 236] on div "Message template What is this? Startup-päättäjä Startup-päättäjä Käy vilkaisema…" at bounding box center [544, 327] width 269 height 398
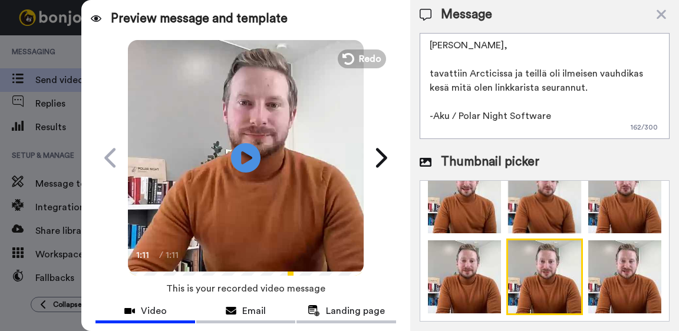
scroll to position [208, 0]
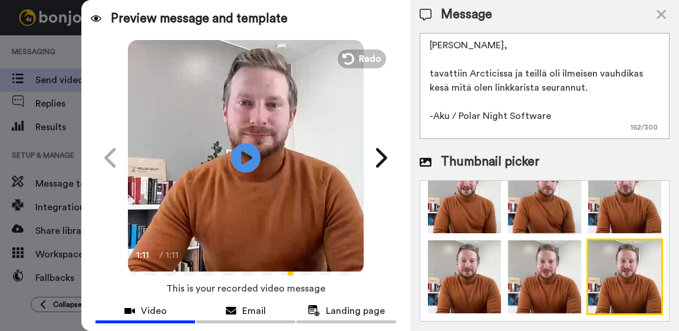
type textarea "Moikka Kristina, tavattiin Arcticissa ja teillä oli ilmeisen vauhdikas kesä mit…"
click at [625, 265] on img at bounding box center [624, 277] width 77 height 77
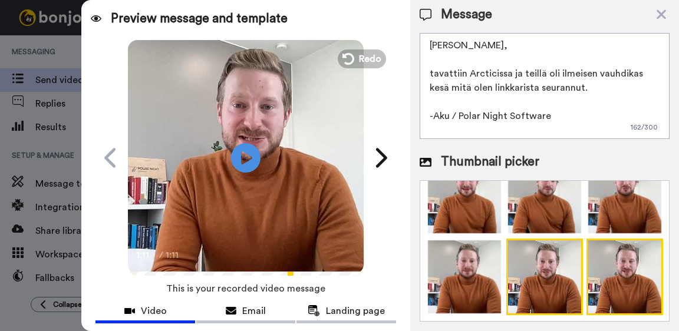
click at [553, 268] on img at bounding box center [544, 277] width 77 height 77
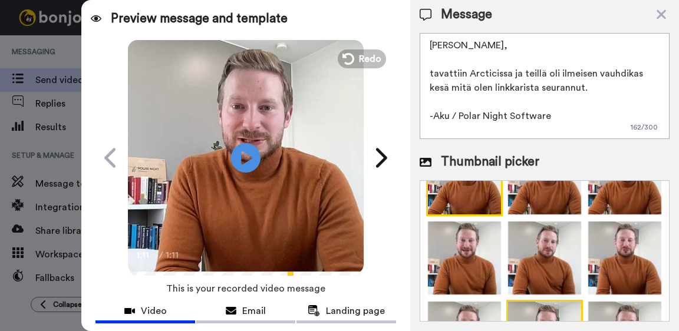
scroll to position [0, 0]
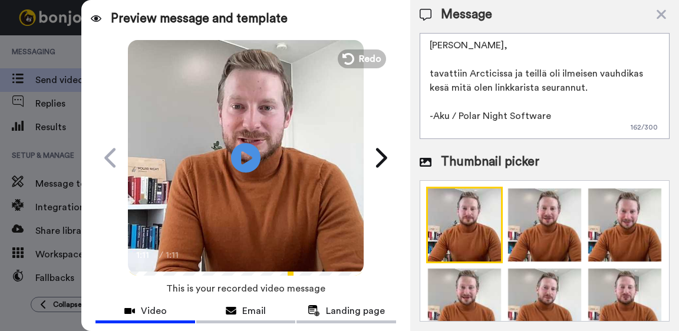
click at [481, 235] on img at bounding box center [464, 225] width 77 height 77
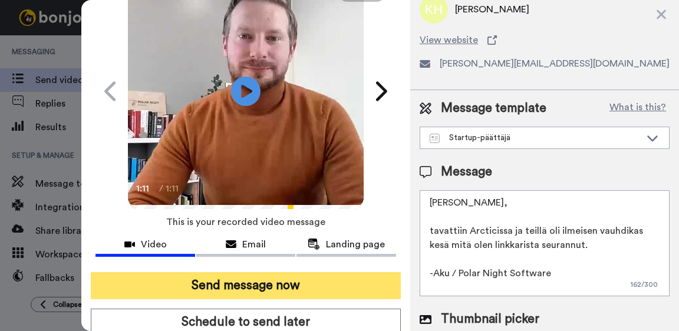
scroll to position [114, 0]
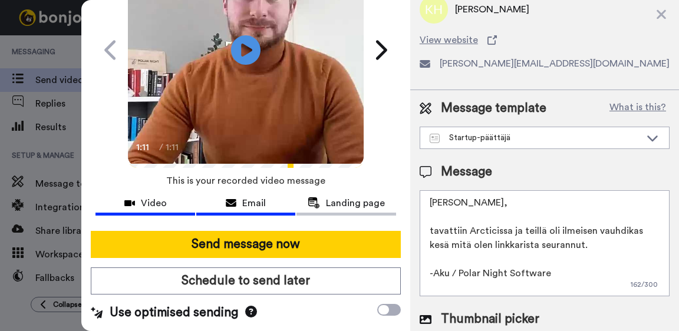
click at [225, 201] on div "Email" at bounding box center [246, 203] width 100 height 14
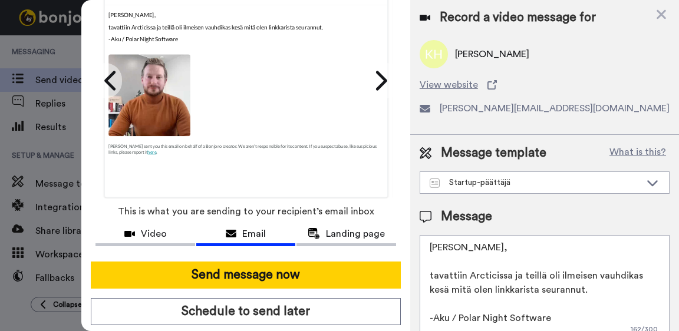
scroll to position [102, 0]
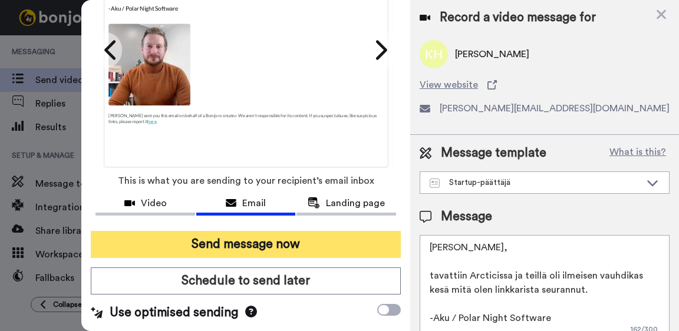
click at [234, 249] on button "Send message now" at bounding box center [246, 244] width 310 height 27
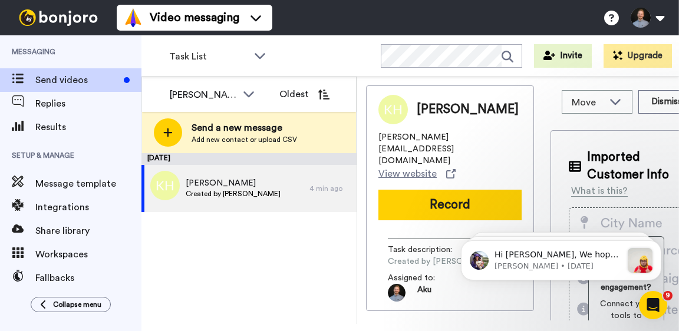
scroll to position [0, 0]
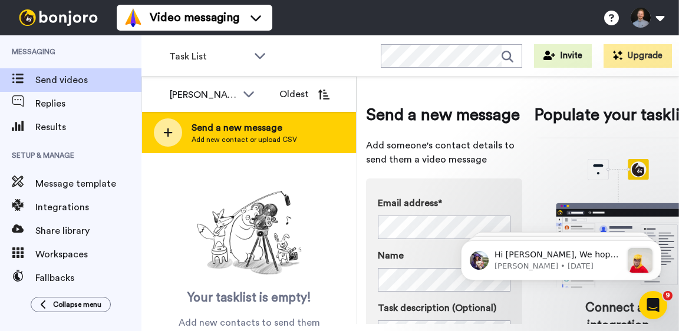
click at [173, 135] on div at bounding box center [168, 132] width 28 height 28
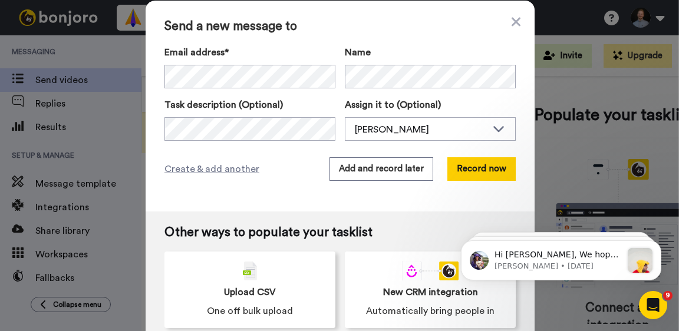
click at [296, 178] on div "Create & add another Add and record later Record now" at bounding box center [339, 169] width 351 height 24
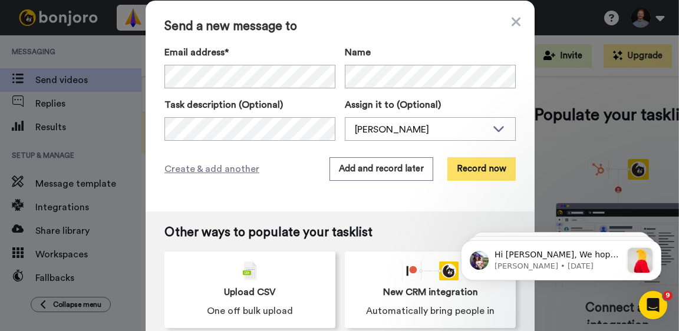
click at [497, 173] on button "Record now" at bounding box center [481, 169] width 68 height 24
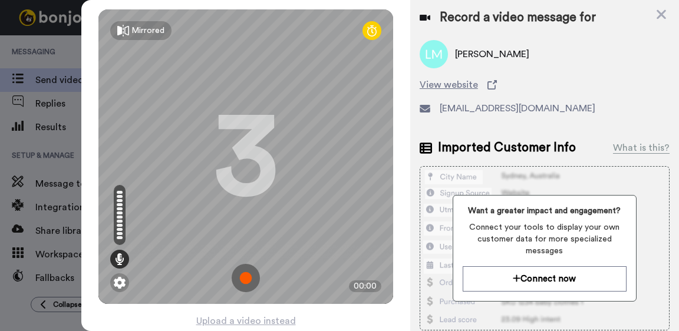
click at [246, 274] on img at bounding box center [246, 278] width 28 height 28
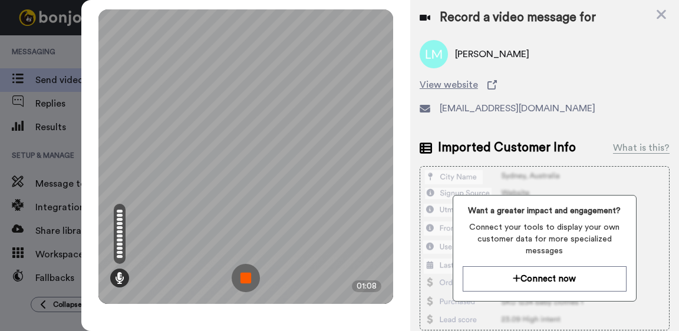
click at [244, 275] on img at bounding box center [246, 278] width 28 height 28
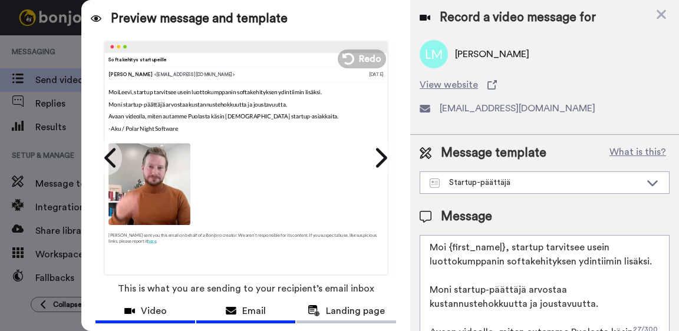
click at [164, 304] on span "Video" at bounding box center [154, 311] width 26 height 14
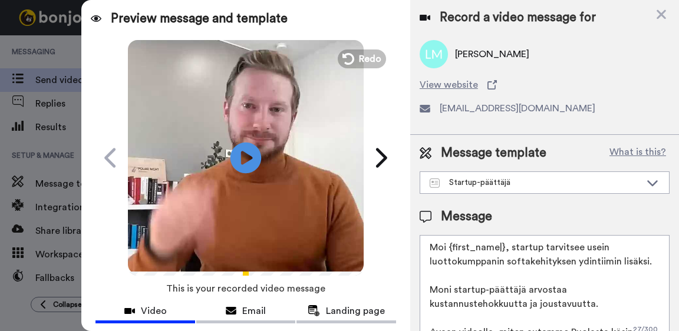
click at [248, 158] on icon "Play/Pause" at bounding box center [245, 158] width 31 height 56
click at [249, 310] on span "Email" at bounding box center [254, 311] width 24 height 14
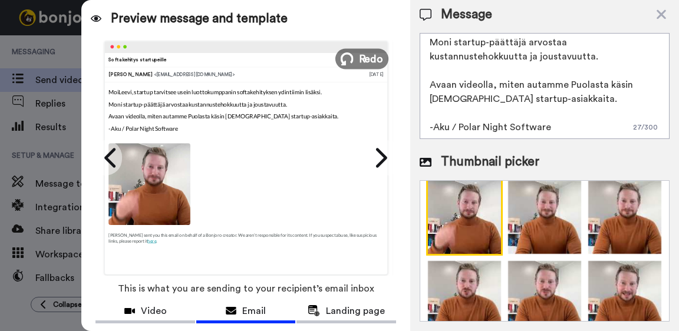
click at [372, 61] on span "Redo" at bounding box center [371, 58] width 25 height 15
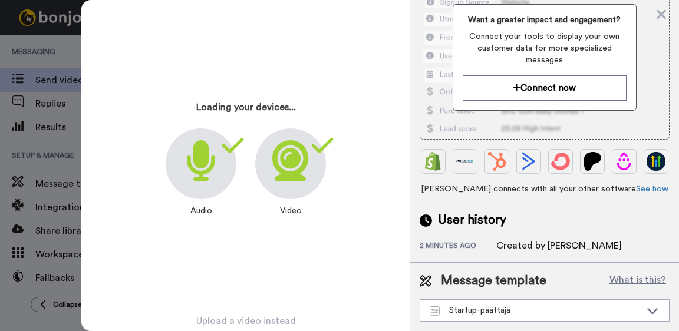
scroll to position [197, 0]
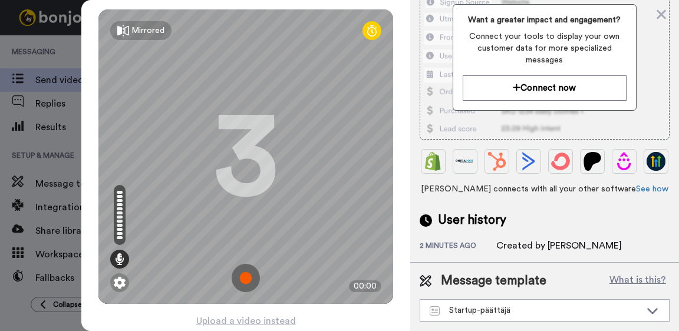
click at [246, 277] on img at bounding box center [246, 278] width 28 height 28
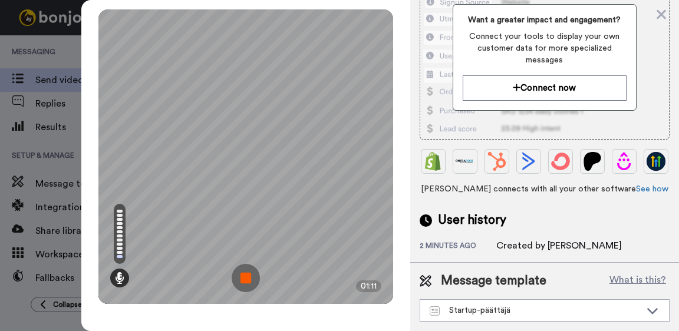
click at [246, 277] on img at bounding box center [246, 278] width 28 height 28
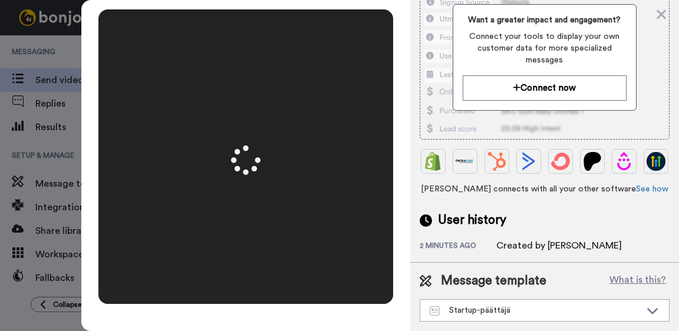
scroll to position [0, 0]
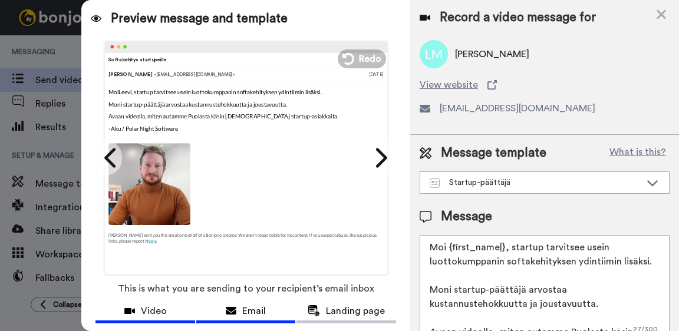
click at [158, 309] on span "Video" at bounding box center [154, 311] width 26 height 14
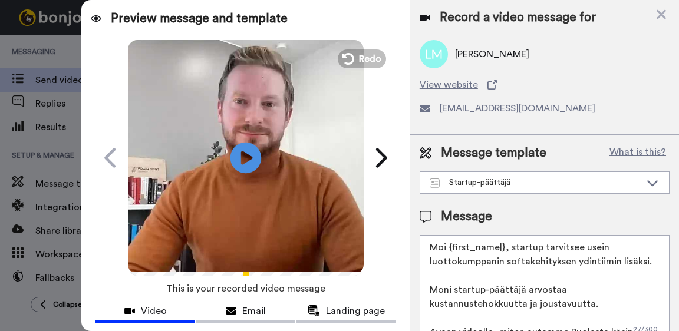
click at [248, 155] on icon "Play/Pause" at bounding box center [245, 158] width 31 height 56
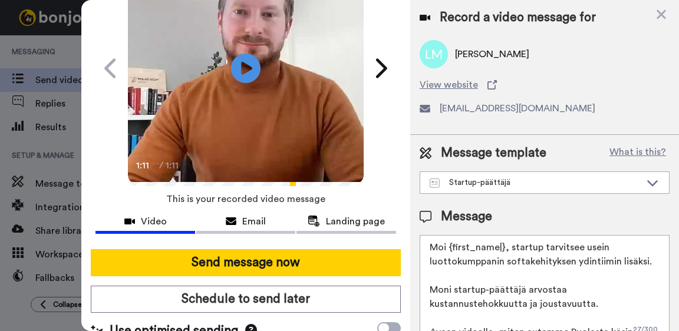
drag, startPoint x: 569, startPoint y: 302, endPoint x: 396, endPoint y: 222, distance: 191.1
click at [396, 222] on div "Preview message and template Play/Pause 1:11 / 1:11 Softakehitys startupeille A…" at bounding box center [379, 165] width 597 height 331
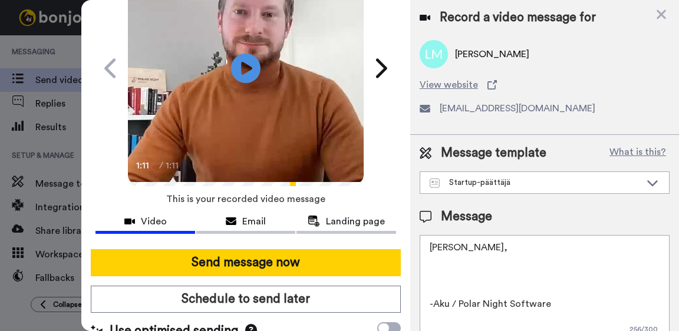
click at [399, 220] on div "Video Email Landing page" at bounding box center [245, 226] width 329 height 28
click at [480, 266] on textarea "Moikka Leevi, -Aku / Polar Night Software" at bounding box center [544, 288] width 250 height 106
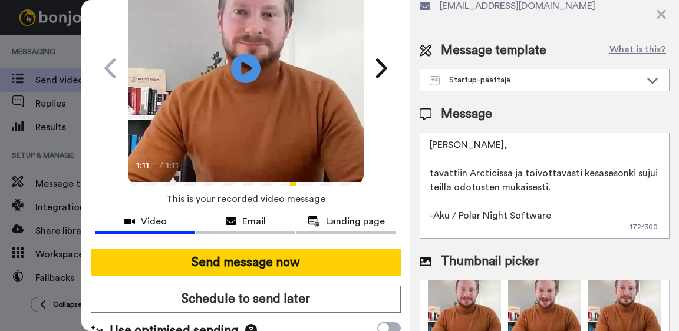
scroll to position [98, 0]
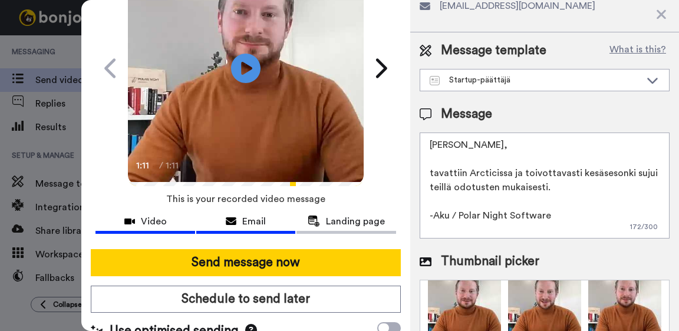
type textarea "Moikka Leevi, tavattiin Arcticissa ja toivottavasti kesäsesonki sujui teillä od…"
click at [232, 224] on icon at bounding box center [231, 221] width 11 height 9
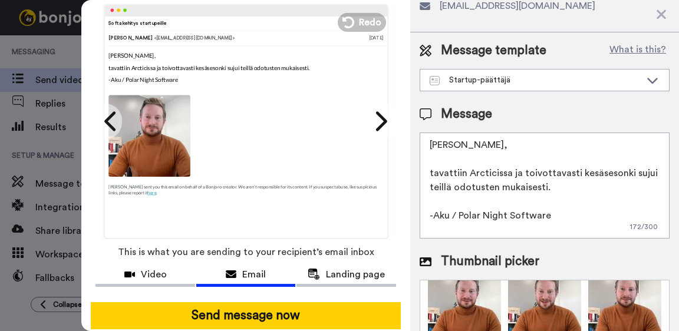
scroll to position [35, 0]
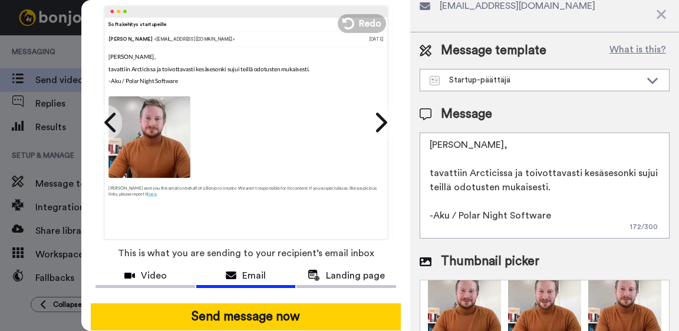
click at [597, 186] on textarea "Moikka Leevi, tavattiin Arcticissa ja toivottavasti kesäsesonki sujui teillä od…" at bounding box center [544, 186] width 250 height 106
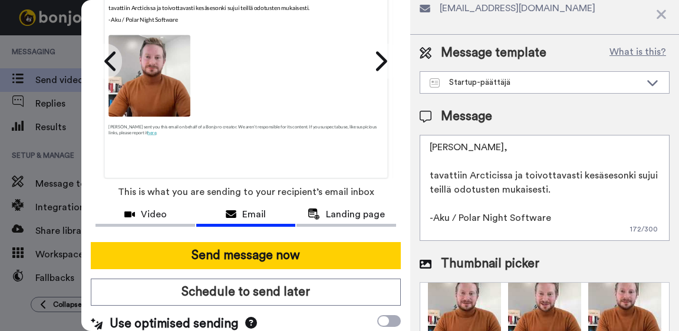
scroll to position [114, 0]
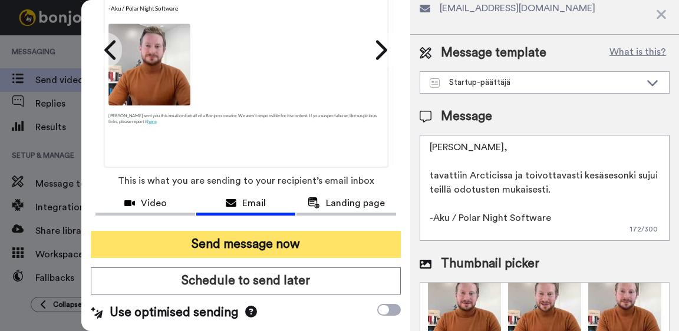
click at [227, 239] on button "Send message now" at bounding box center [246, 244] width 310 height 27
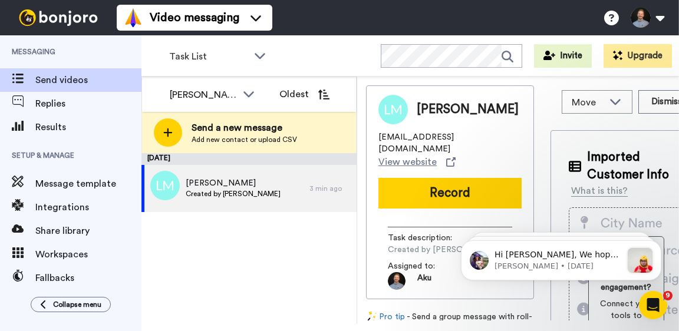
scroll to position [0, 0]
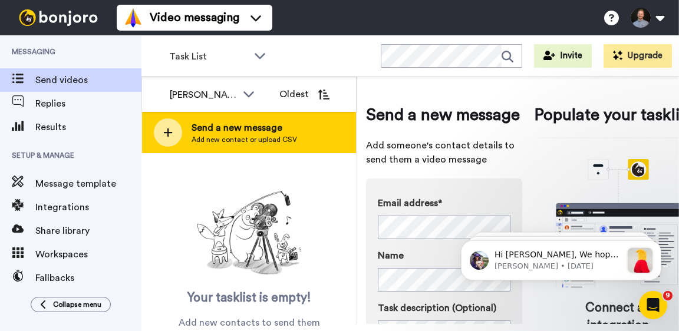
click at [234, 127] on span "Send a new message" at bounding box center [243, 128] width 105 height 14
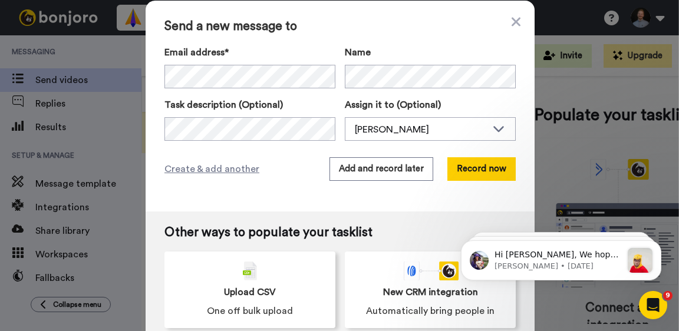
click at [226, 90] on div "Email address* [PERSON_NAME] <[EMAIL_ADDRESS][DOMAIN_NAME]> [PERSON_NAME] <[PER…" at bounding box center [339, 92] width 351 height 95
click at [482, 174] on button "Record now" at bounding box center [481, 169] width 68 height 24
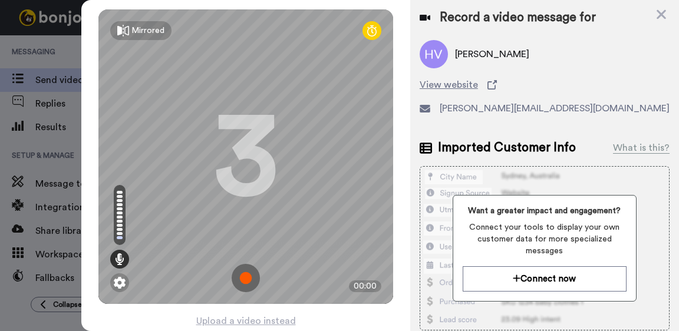
click at [249, 278] on img at bounding box center [246, 278] width 28 height 28
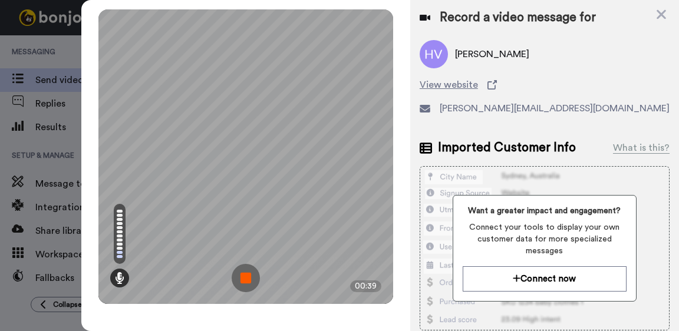
click at [252, 278] on img at bounding box center [246, 278] width 28 height 28
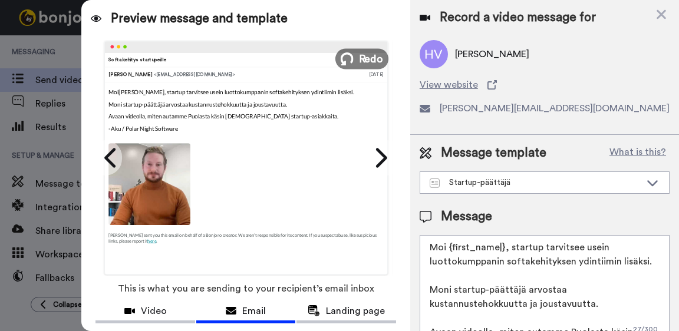
click at [359, 60] on button "Redo" at bounding box center [361, 58] width 53 height 21
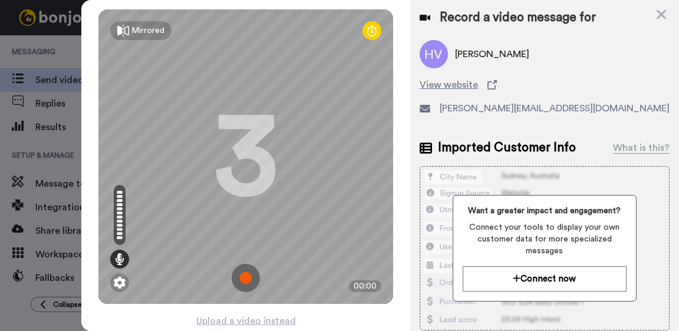
click at [245, 282] on img at bounding box center [246, 278] width 28 height 28
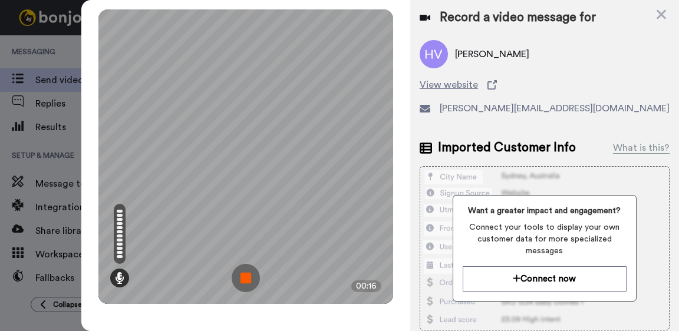
click at [253, 279] on img at bounding box center [246, 278] width 28 height 28
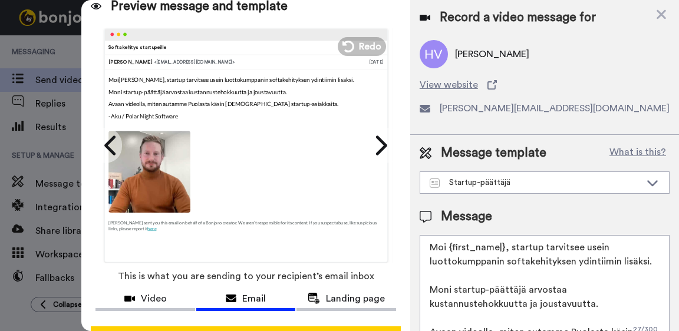
scroll to position [22, 0]
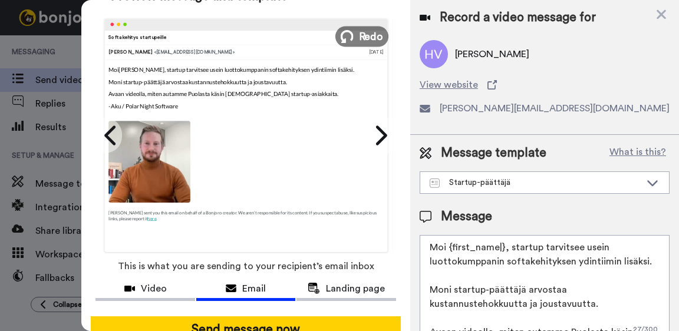
click at [362, 38] on span "Redo" at bounding box center [371, 35] width 25 height 15
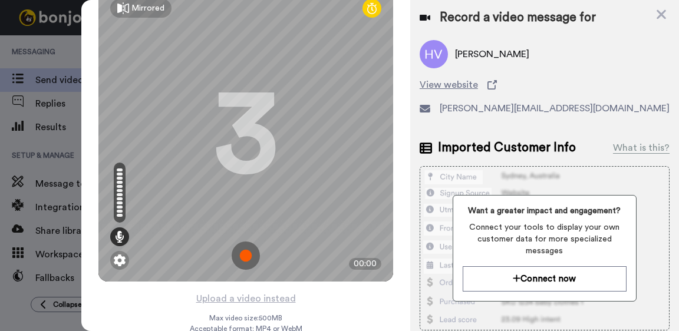
click at [251, 256] on img at bounding box center [246, 256] width 28 height 28
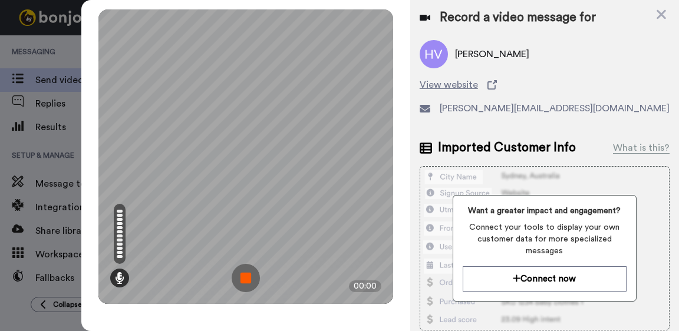
scroll to position [0, 0]
click at [241, 280] on img at bounding box center [246, 278] width 28 height 28
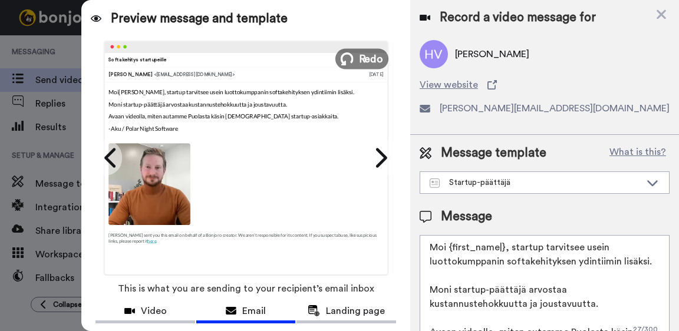
click at [362, 61] on span "Redo" at bounding box center [371, 58] width 25 height 15
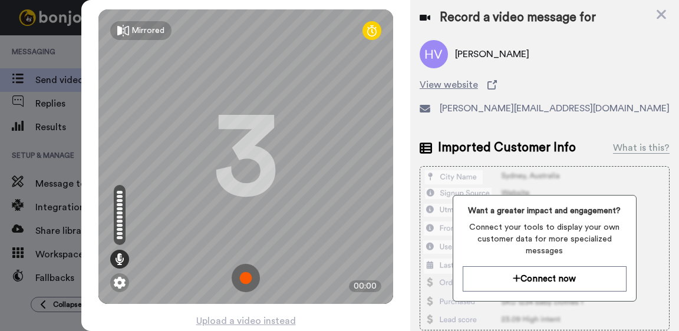
click at [247, 274] on img at bounding box center [246, 278] width 28 height 28
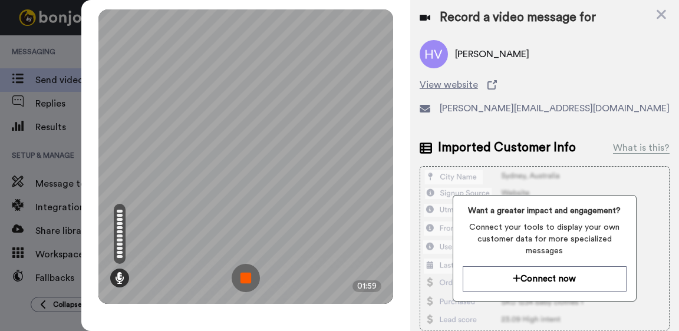
click at [246, 279] on img at bounding box center [246, 278] width 28 height 28
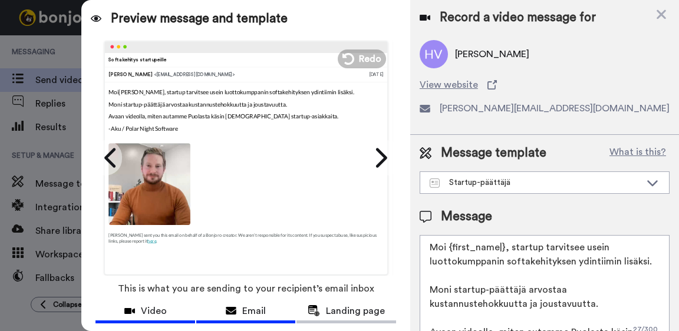
click at [164, 311] on span "Video" at bounding box center [154, 311] width 26 height 14
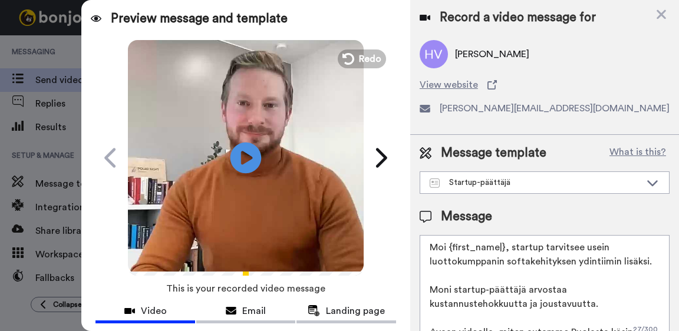
click at [243, 160] on icon "Play/Pause" at bounding box center [245, 158] width 31 height 56
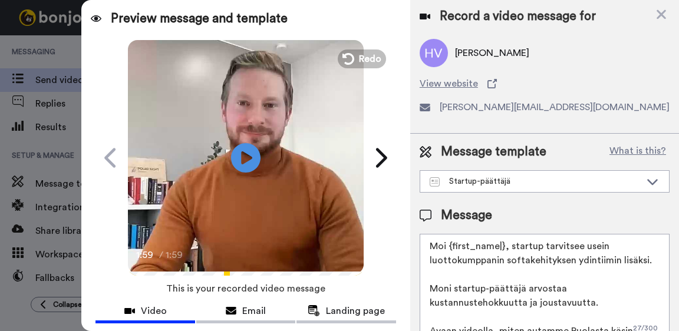
drag, startPoint x: 580, startPoint y: 306, endPoint x: 372, endPoint y: 204, distance: 231.3
click at [365, 208] on div "Preview message and template Play/Pause 1:59 / 1:59 Softakehitys startupeille A…" at bounding box center [379, 165] width 597 height 331
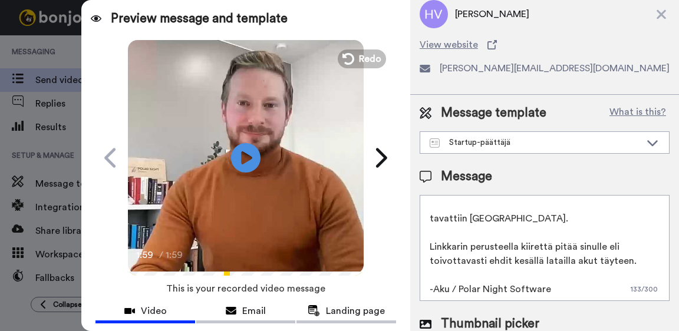
scroll to position [51, 0]
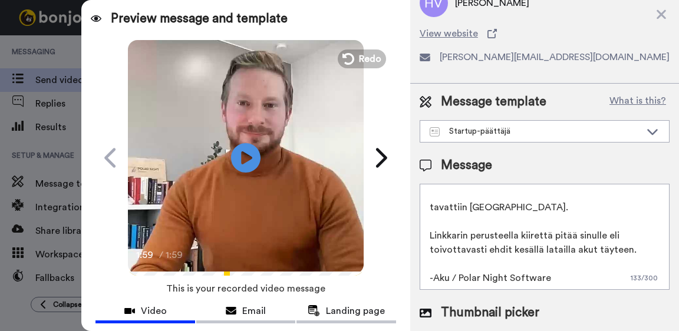
click at [488, 264] on textarea "Moikka Hanna, tavattiin Arcticissa. Linkkarin perusteella kiirettä pitää sinull…" at bounding box center [544, 237] width 250 height 106
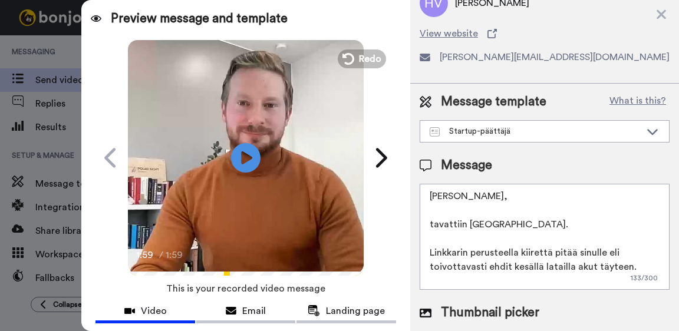
scroll to position [0, 0]
drag, startPoint x: 541, startPoint y: 227, endPoint x: 534, endPoint y: 229, distance: 8.0
click at [541, 227] on textarea "Moikka Hanna, tavattiin Arcticissa. Linkkarin perusteella kiirettä pitää sinull…" at bounding box center [544, 237] width 250 height 106
click at [510, 228] on textarea "Moikka Hanna, tavattiin Arcticissa. Linkkarin perusteella kiirettä pitää sinull…" at bounding box center [544, 237] width 250 height 106
click at [508, 228] on textarea "Moikka Hanna, tavattiin Arcticissa. Linkkarin perusteella kiirettä pitää sinull…" at bounding box center [544, 237] width 250 height 106
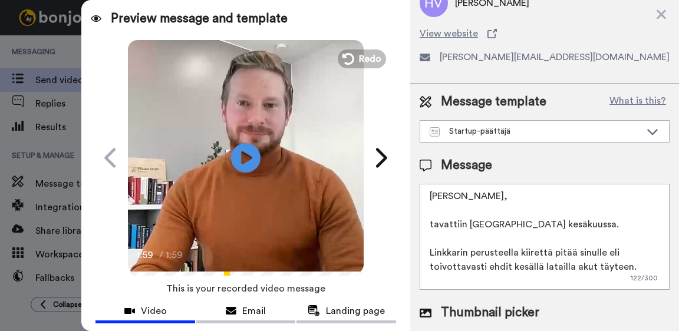
click at [615, 256] on textarea "Moikka Hanna, tavattiin Arcticissa kesäkuussa. Linkkarin perusteella kiirettä p…" at bounding box center [544, 237] width 250 height 106
click at [589, 254] on textarea "Moikka Hanna, tavattiin Arcticissa kesäkuussa. Linkkarin perusteella kiirettä p…" at bounding box center [544, 237] width 250 height 106
click at [600, 257] on textarea "Moikka Hanna, tavattiin Arcticissa kesäkuussa. Linkkarin perusteella kiirettä p…" at bounding box center [544, 237] width 250 height 106
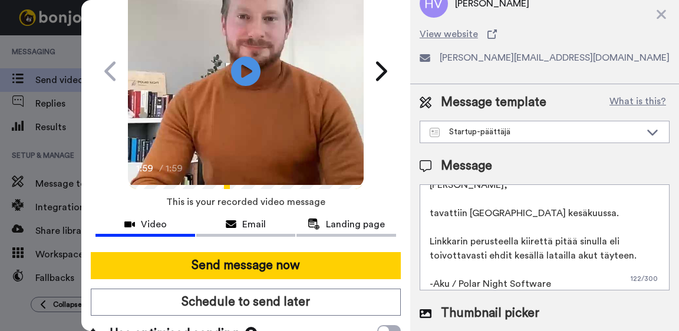
scroll to position [114, 0]
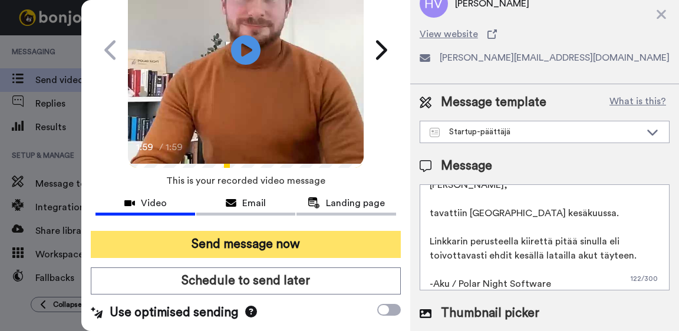
type textarea "Moikka Hanna, tavattiin Arcticissa kesäkuussa. Linkkarin perusteella kiirettä p…"
click at [253, 236] on button "Send message now" at bounding box center [246, 244] width 310 height 27
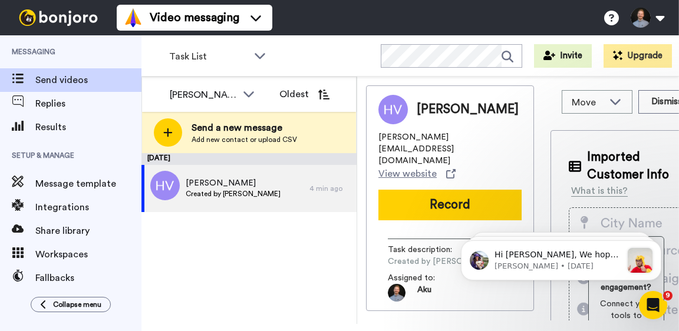
scroll to position [0, 0]
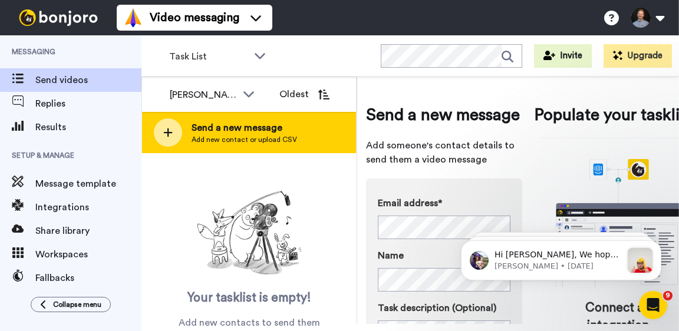
click at [188, 138] on div "Send a new message Add new contact or upload CSV" at bounding box center [249, 132] width 214 height 41
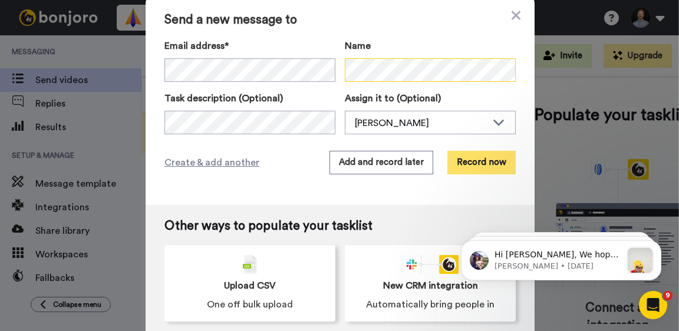
scroll to position [15, 0]
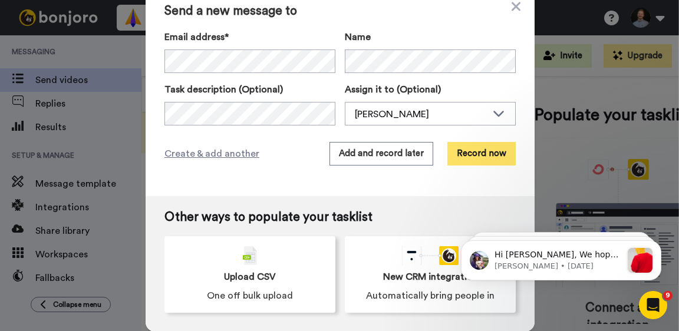
click at [488, 154] on button "Record now" at bounding box center [481, 154] width 68 height 24
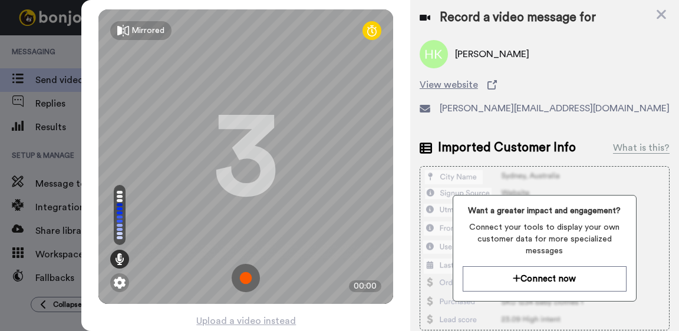
click at [249, 278] on img at bounding box center [246, 278] width 28 height 28
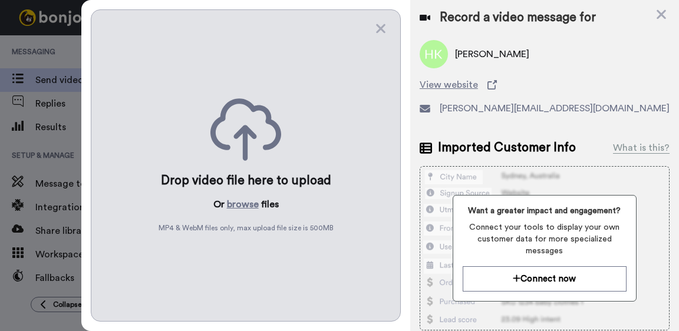
drag, startPoint x: 386, startPoint y: 24, endPoint x: 352, endPoint y: 62, distance: 51.3
click at [386, 24] on icon at bounding box center [381, 28] width 12 height 15
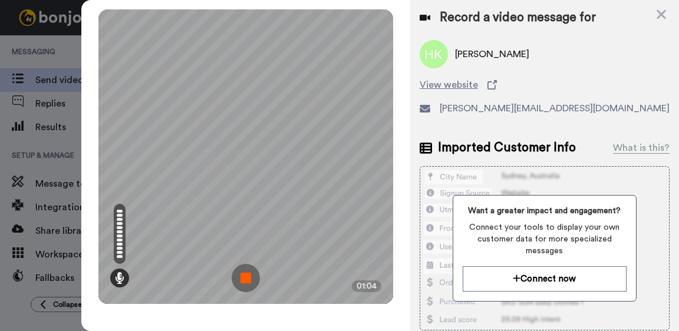
drag, startPoint x: 246, startPoint y: 283, endPoint x: 250, endPoint y: 276, distance: 9.0
click at [246, 283] on img at bounding box center [246, 278] width 28 height 28
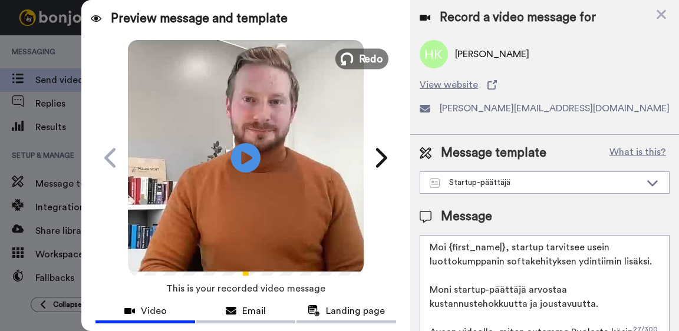
click at [355, 54] on button "Redo" at bounding box center [361, 58] width 53 height 21
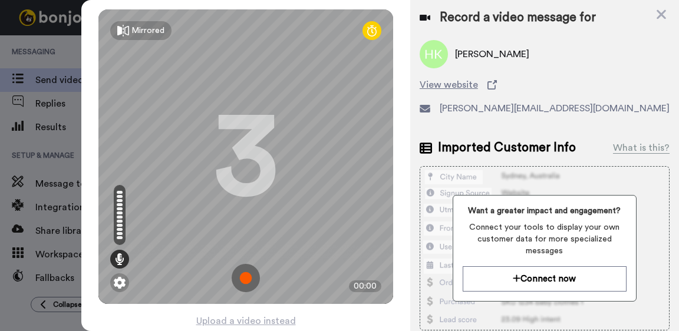
click at [243, 273] on img at bounding box center [246, 278] width 28 height 28
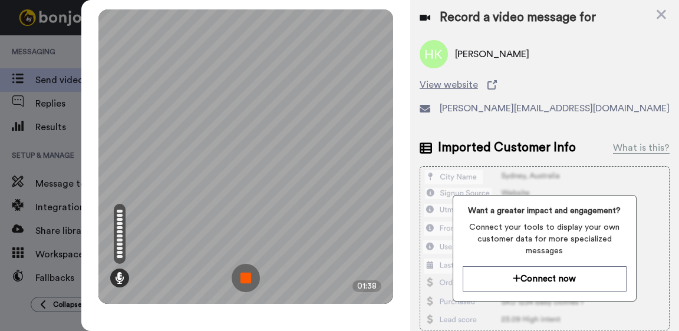
click at [243, 272] on img at bounding box center [246, 278] width 28 height 28
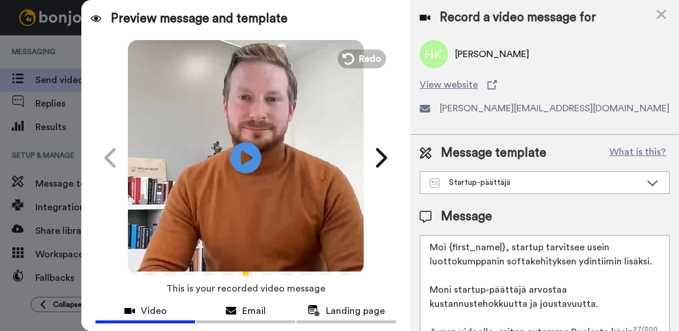
click at [249, 158] on icon "Play/Pause" at bounding box center [245, 158] width 31 height 56
click at [491, 308] on textarea "Moi {first_name|}, startup tarvitsee usein luottokumppanin softakehityksen ydin…" at bounding box center [544, 288] width 250 height 106
drag, startPoint x: 564, startPoint y: 299, endPoint x: 392, endPoint y: 229, distance: 186.5
click at [390, 230] on div "Preview message and template Play/Pause Softakehitys startupeille Aku Kajan <se…" at bounding box center [379, 165] width 597 height 331
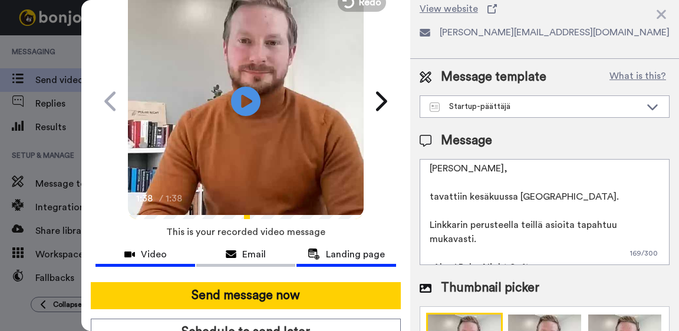
scroll to position [58, 0]
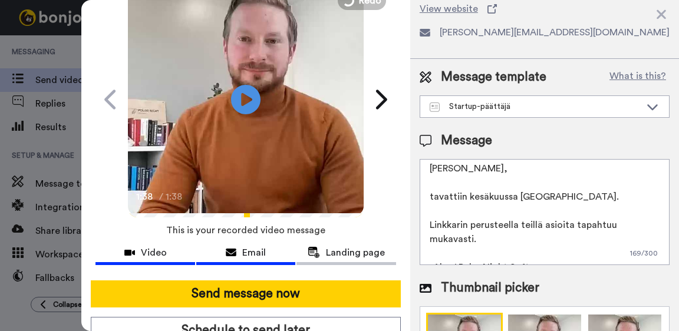
click at [247, 253] on span "Email" at bounding box center [254, 253] width 24 height 14
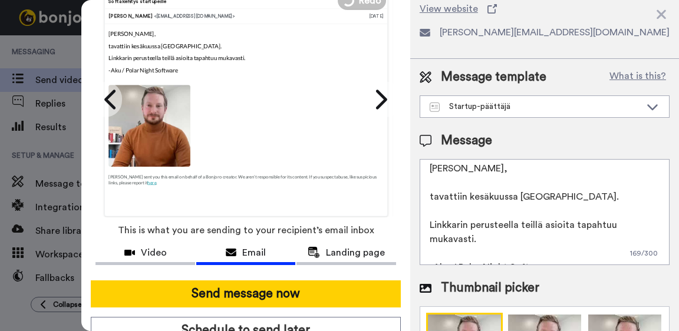
scroll to position [0, 0]
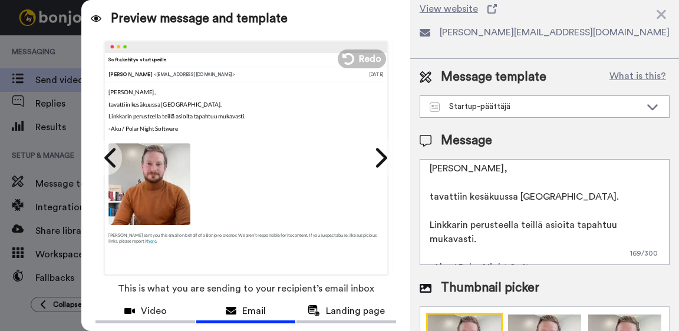
click at [515, 198] on textarea "Moi Hanna, tavattiin kesäkuussa Arcticissa. Linkkarin perusteella teillä asioit…" at bounding box center [544, 212] width 250 height 106
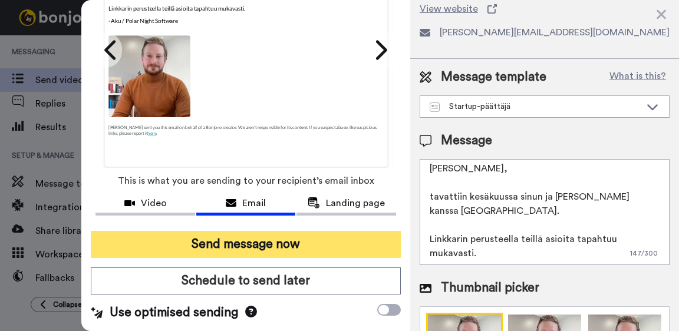
scroll to position [113, 0]
type textarea "Moi Hanna, tavattiin kesäkuussa sinun ja Mikon kanssa Arcticissa. Linkkarin per…"
click at [264, 239] on button "Send message now" at bounding box center [246, 244] width 310 height 27
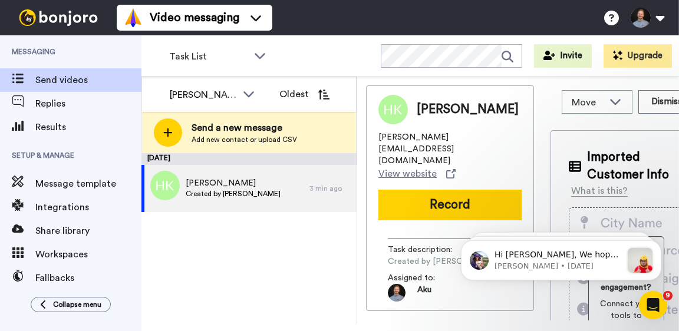
scroll to position [0, 0]
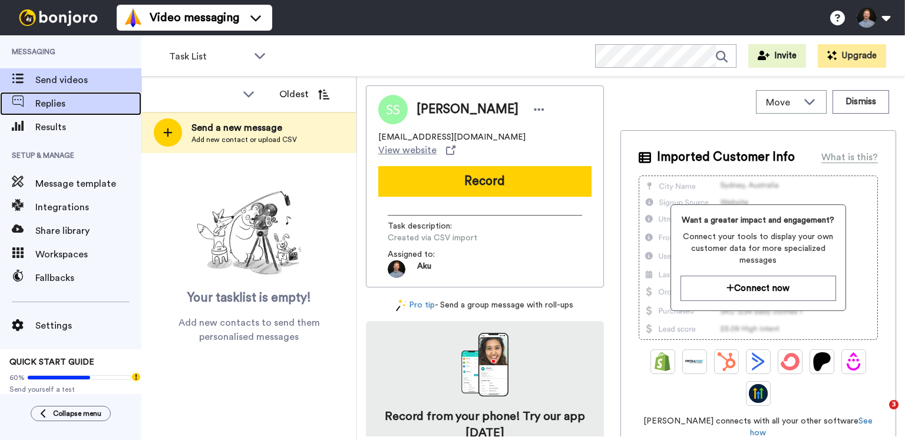
drag, startPoint x: 61, startPoint y: 103, endPoint x: 58, endPoint y: 114, distance: 11.4
click at [61, 103] on span "Replies" at bounding box center [88, 104] width 106 height 14
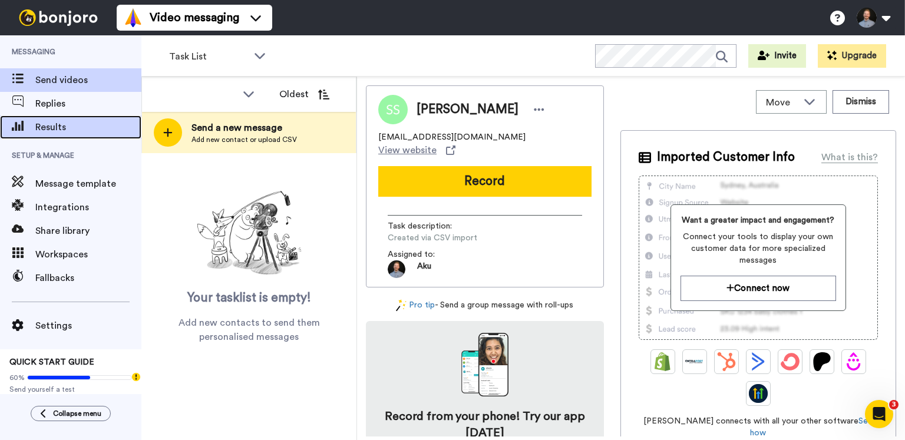
click at [60, 133] on span "Results" at bounding box center [88, 127] width 106 height 14
